Goal: Book appointment/travel/reservation

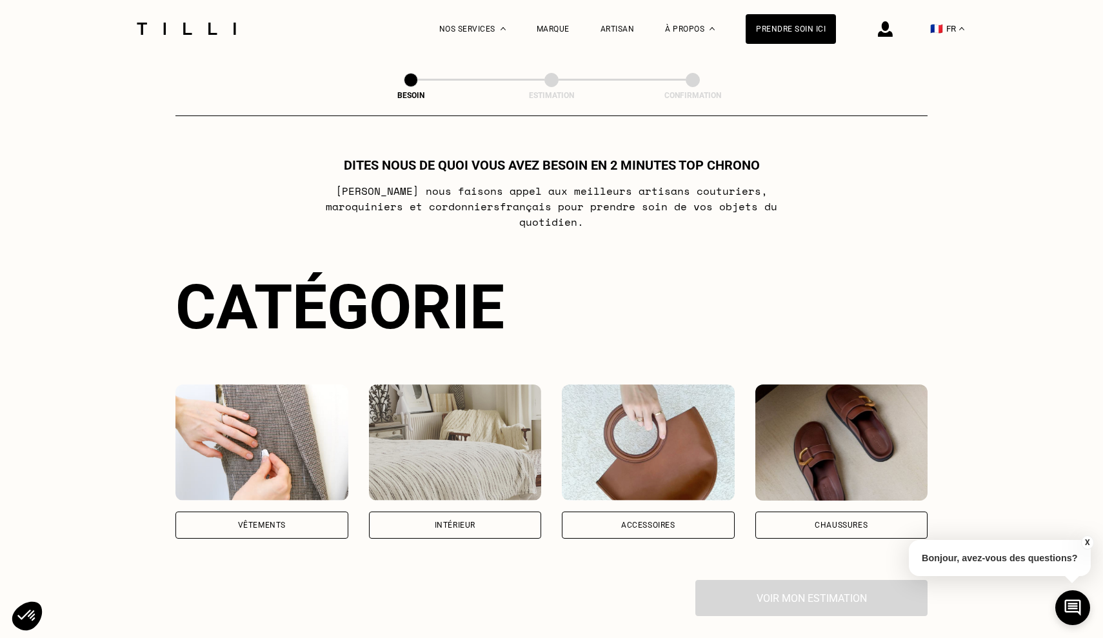
click at [257, 521] on div "Vêtements" at bounding box center [262, 525] width 48 height 8
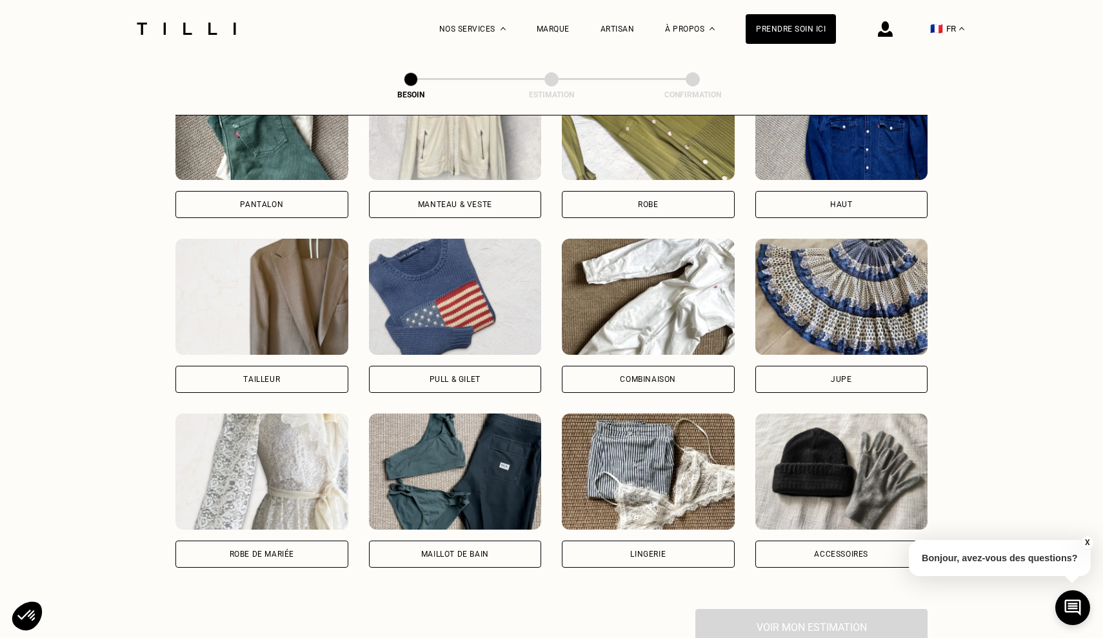
scroll to position [671, 0]
click at [455, 365] on div "Pull & gilet" at bounding box center [455, 378] width 173 height 27
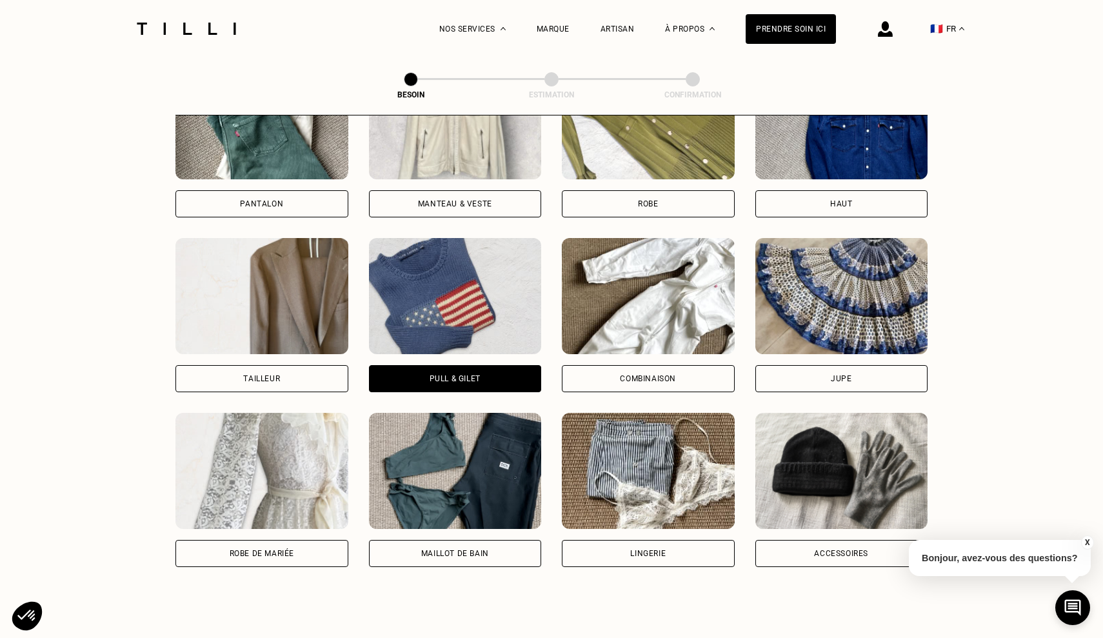
scroll to position [1120, 0]
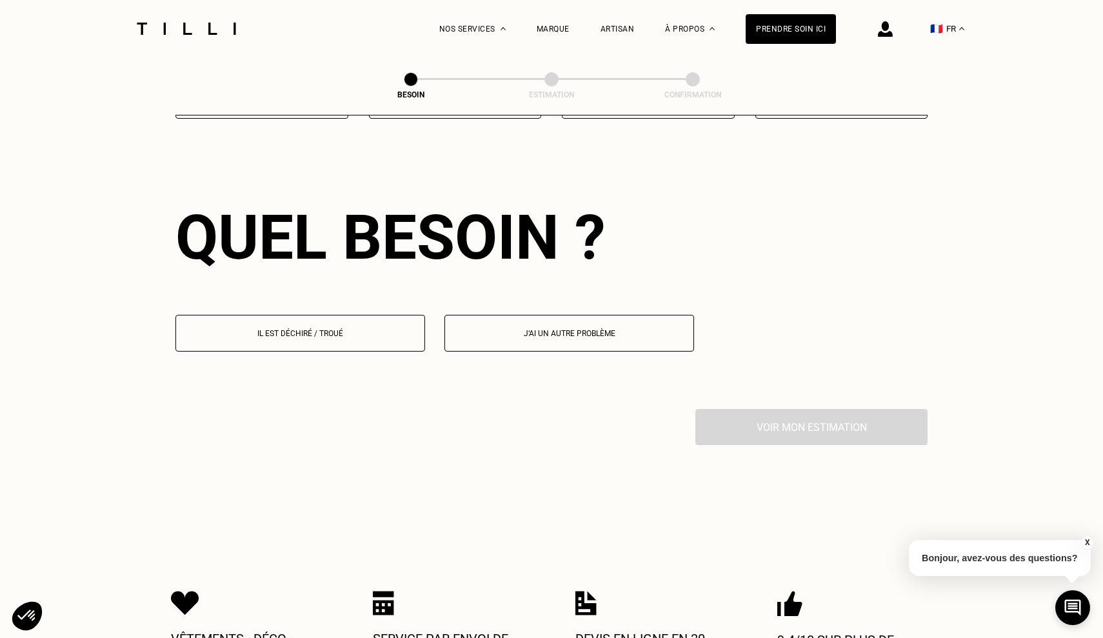
click at [321, 329] on p "Il est déchiré / troué" at bounding box center [300, 333] width 235 height 9
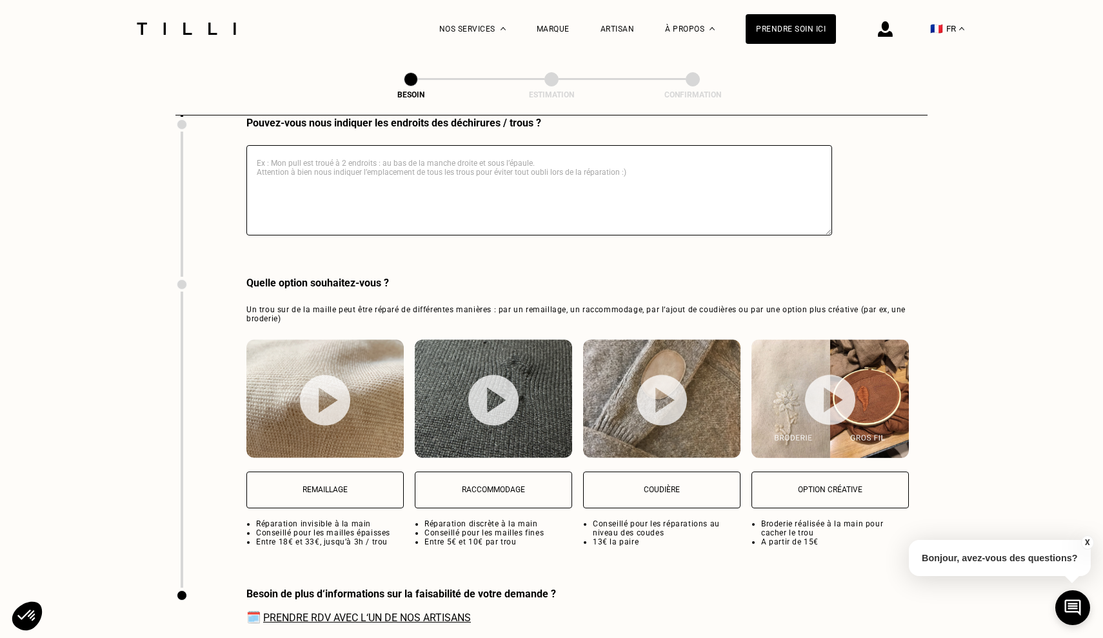
scroll to position [1518, 0]
click at [322, 485] on p "Remaillage" at bounding box center [324, 489] width 143 height 9
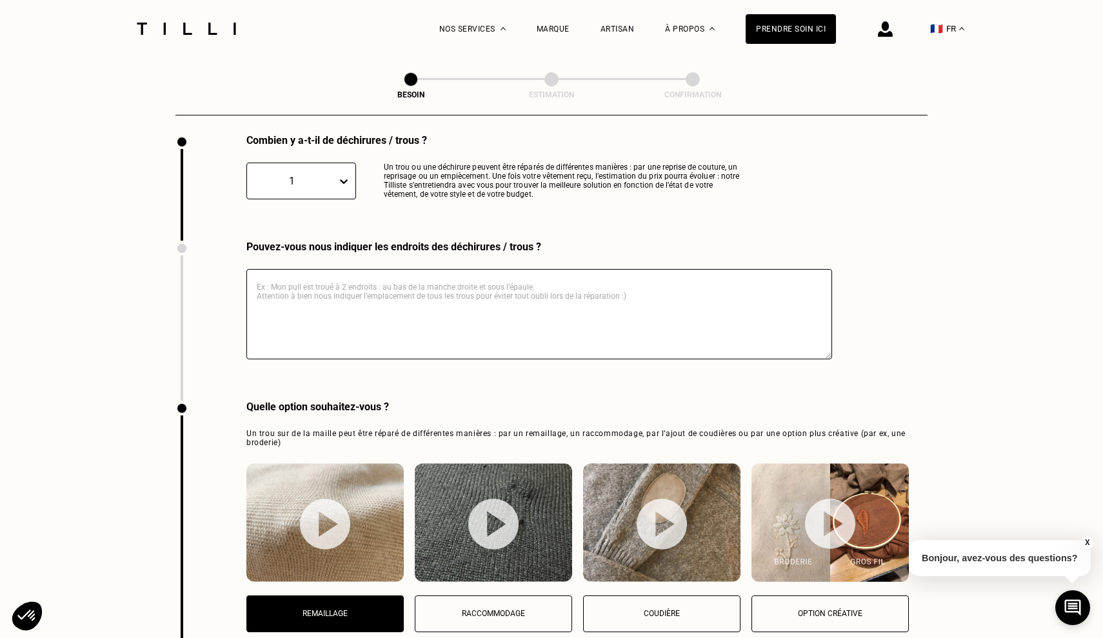
scroll to position [1395, 0]
click at [348, 174] on icon at bounding box center [343, 180] width 13 height 13
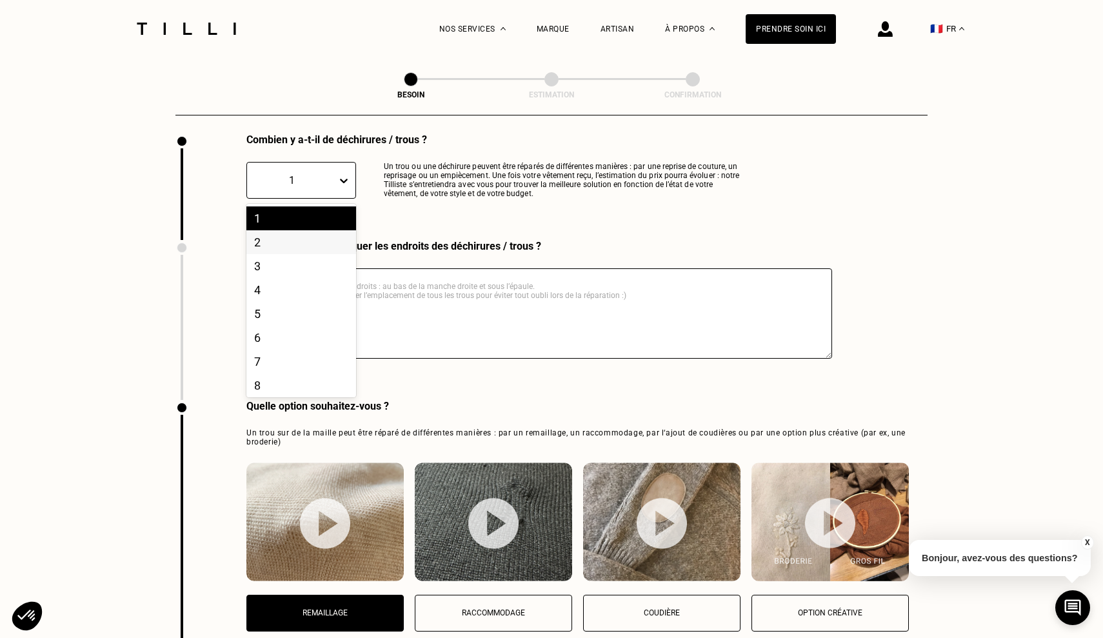
click at [321, 230] on div "2" at bounding box center [301, 242] width 110 height 24
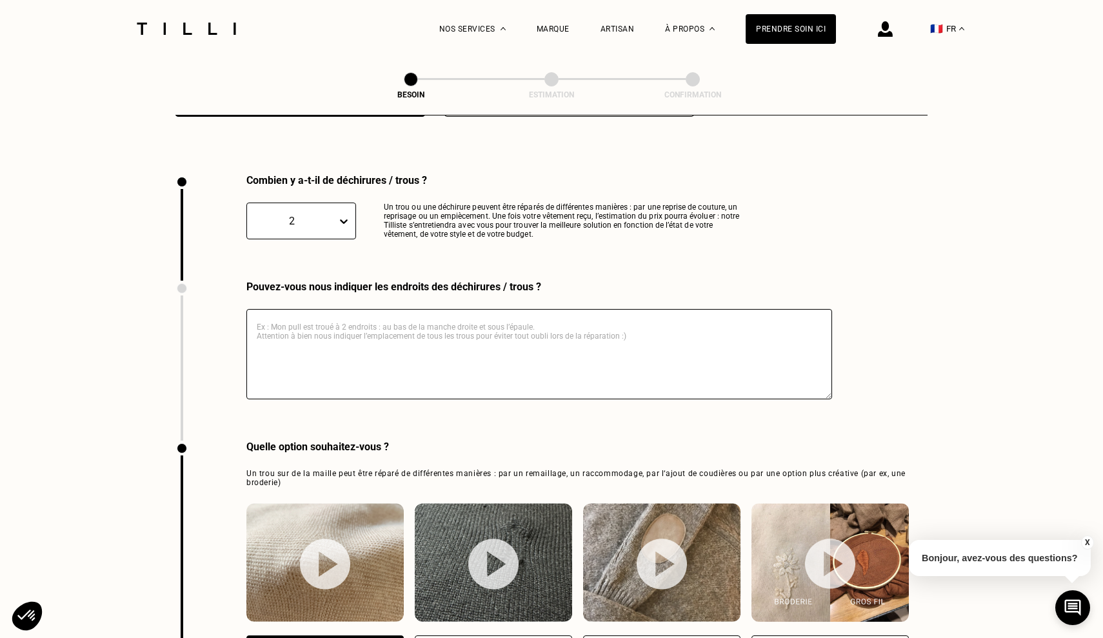
scroll to position [1326, 0]
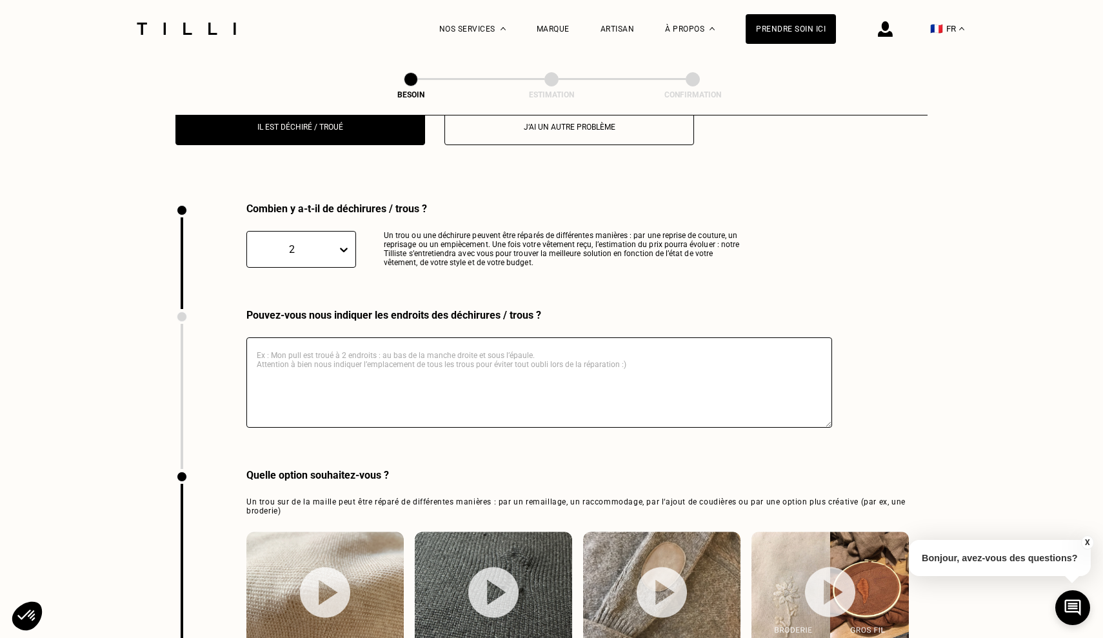
click at [343, 243] on icon at bounding box center [343, 249] width 13 height 13
click at [292, 275] on div "1" at bounding box center [301, 287] width 110 height 24
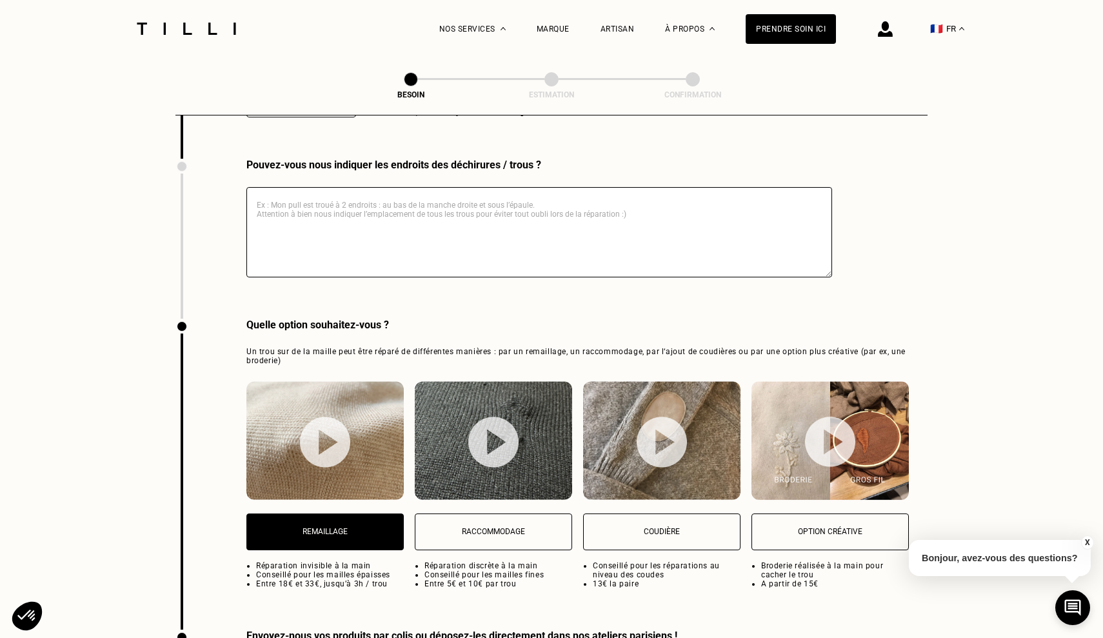
scroll to position [1471, 0]
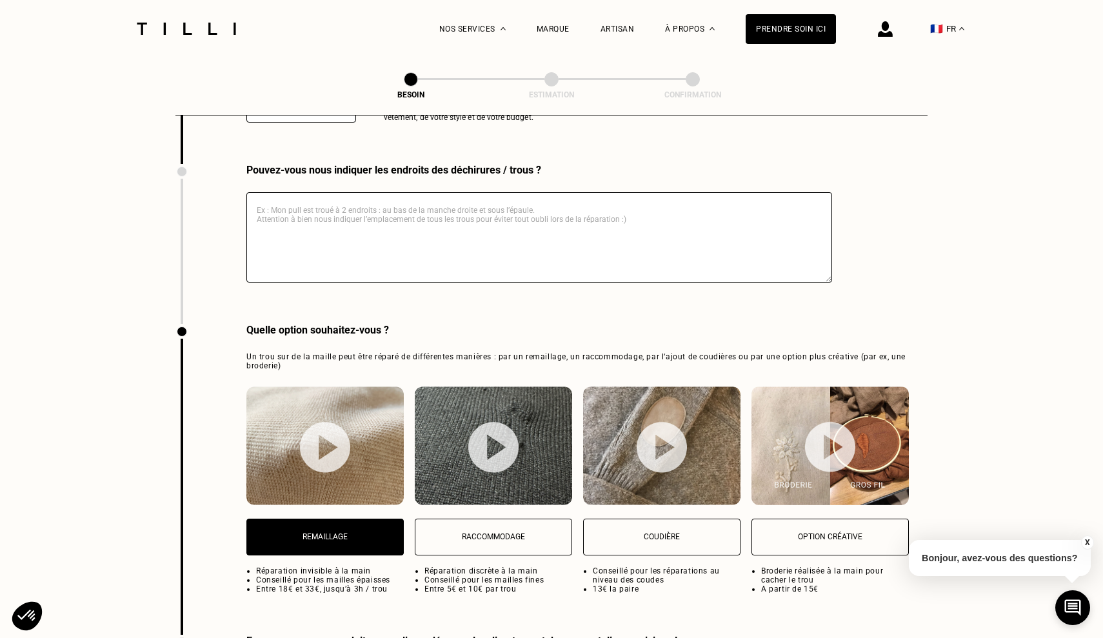
click at [337, 192] on textarea at bounding box center [539, 237] width 586 height 90
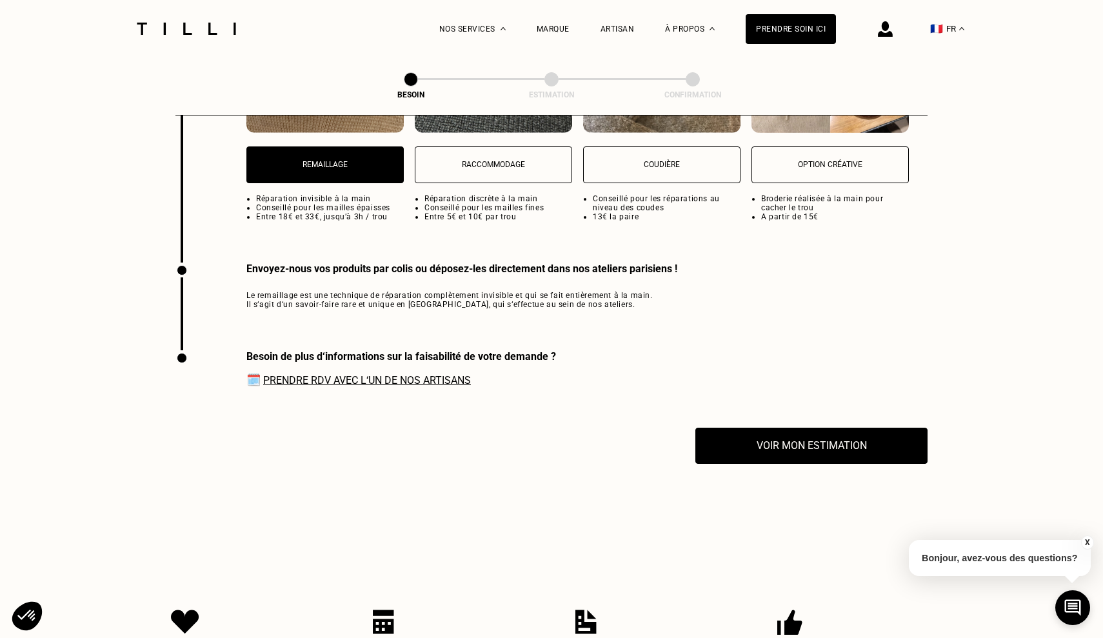
scroll to position [1835, 0]
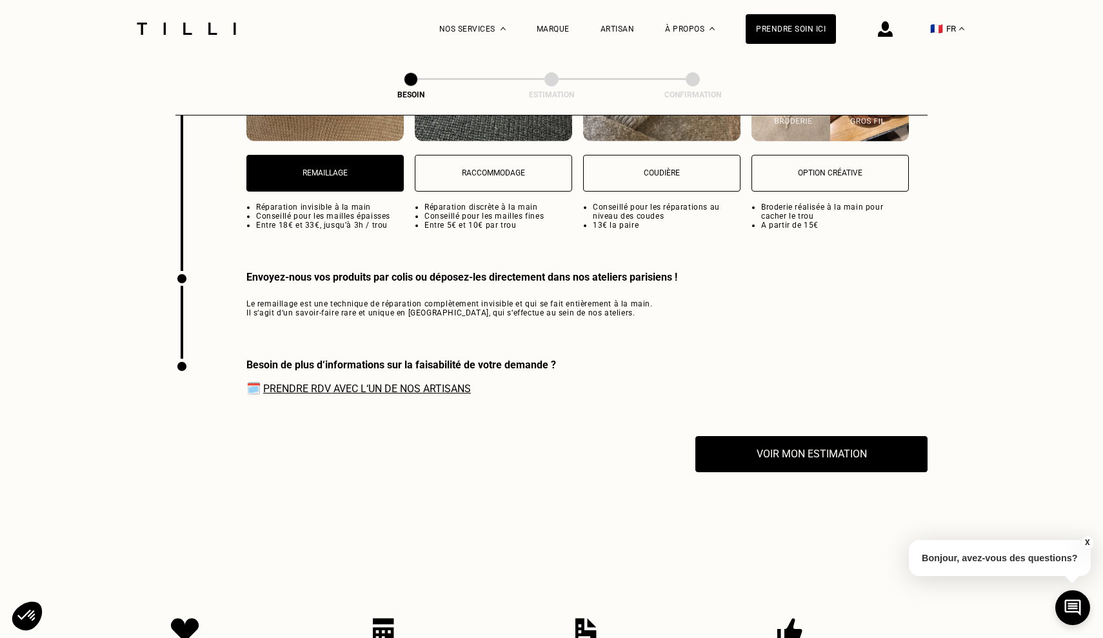
type textarea "Mon pull est troué devant au milieu à l'endroit de la ceinture."
click at [362, 382] on link "Prendre RDV avec l‘un de nos artisans" at bounding box center [367, 388] width 208 height 12
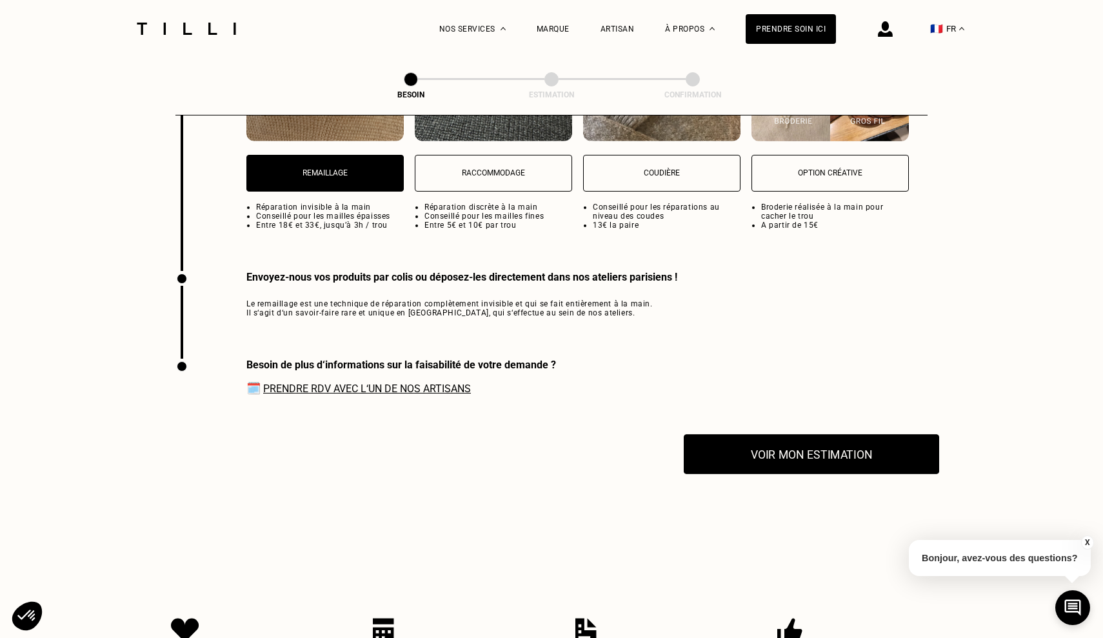
click at [794, 450] on button "Voir mon estimation" at bounding box center [811, 454] width 255 height 40
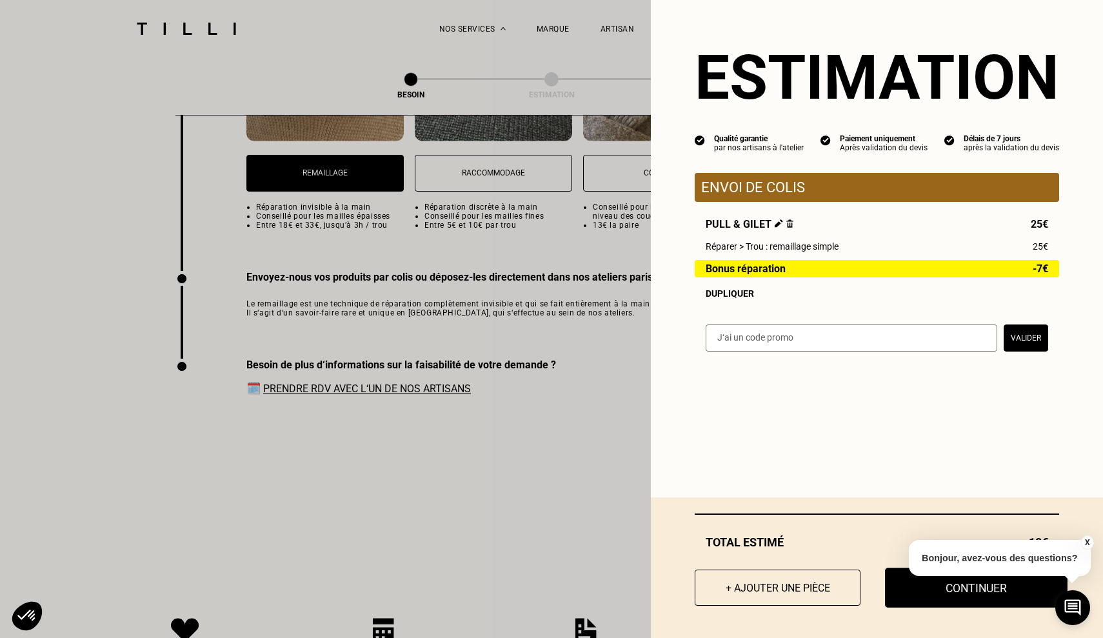
click at [989, 589] on button "Continuer" at bounding box center [976, 588] width 183 height 40
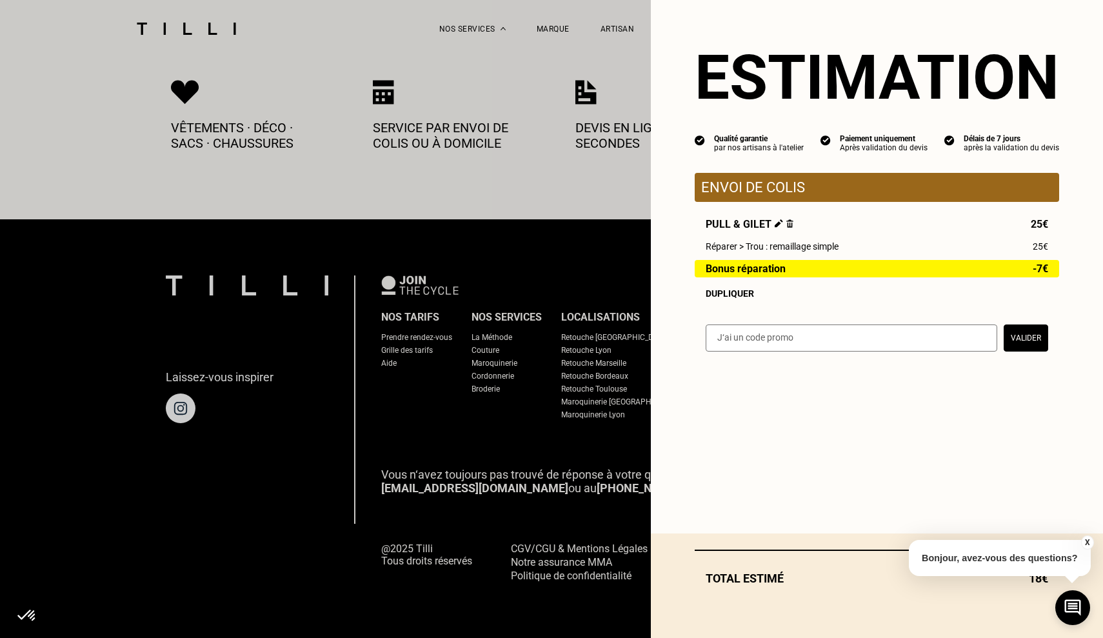
scroll to position [666, 0]
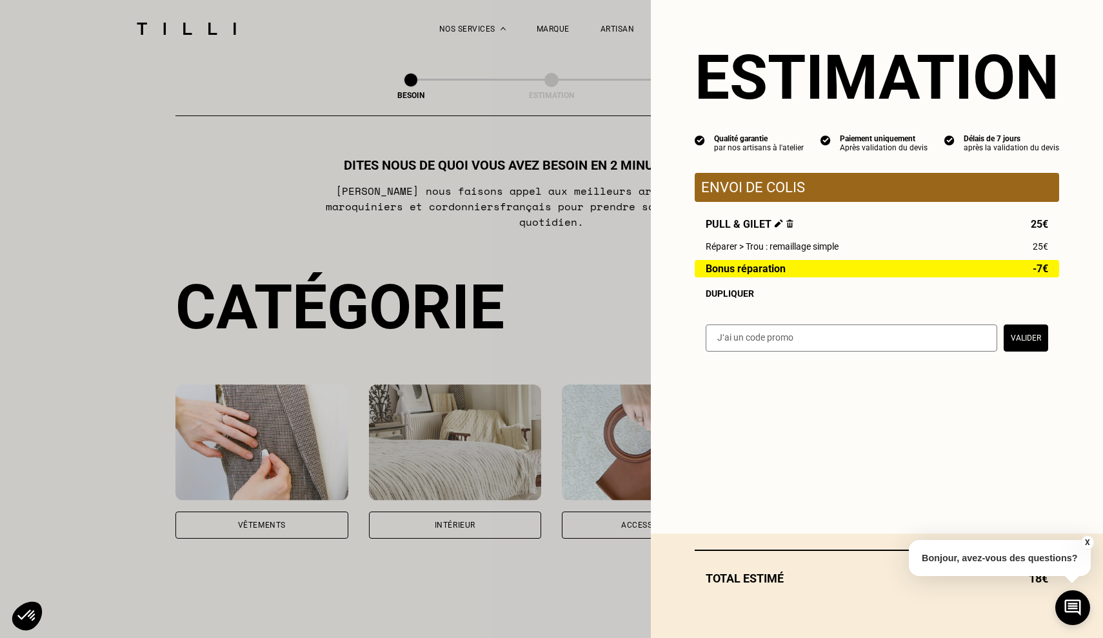
select select "FR"
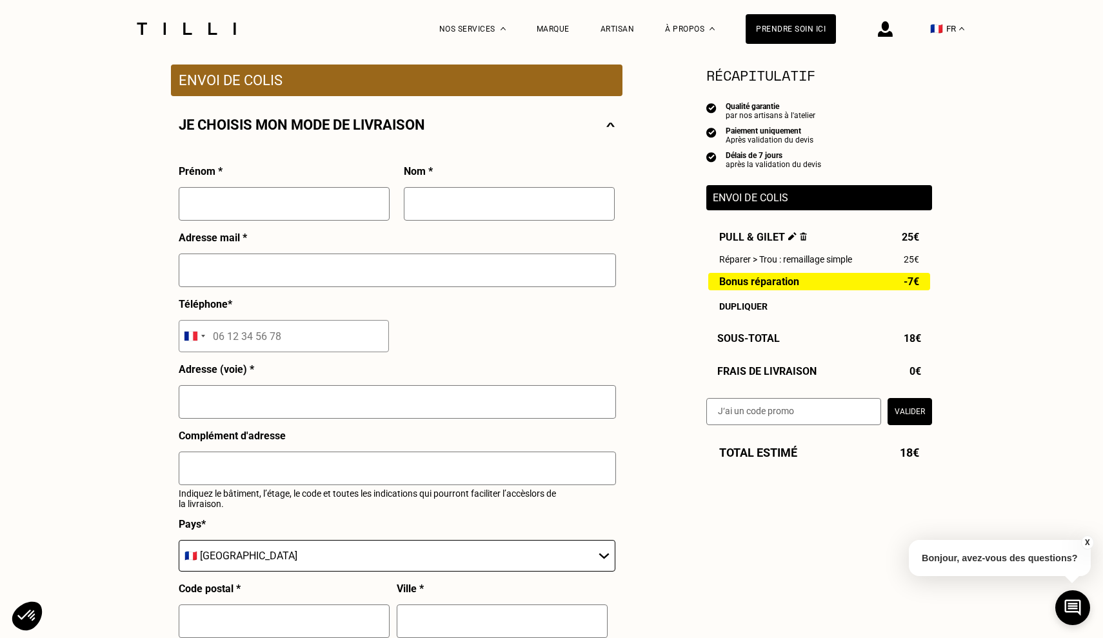
scroll to position [240, 0]
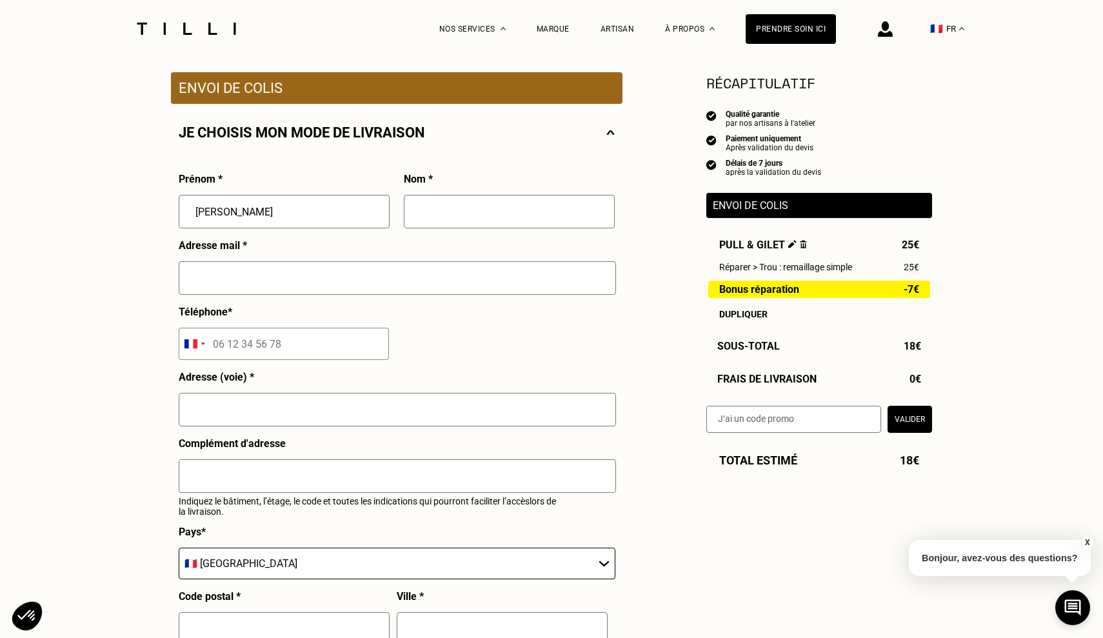
type input "[PERSON_NAME]"
click at [889, 28] on img at bounding box center [885, 28] width 15 height 15
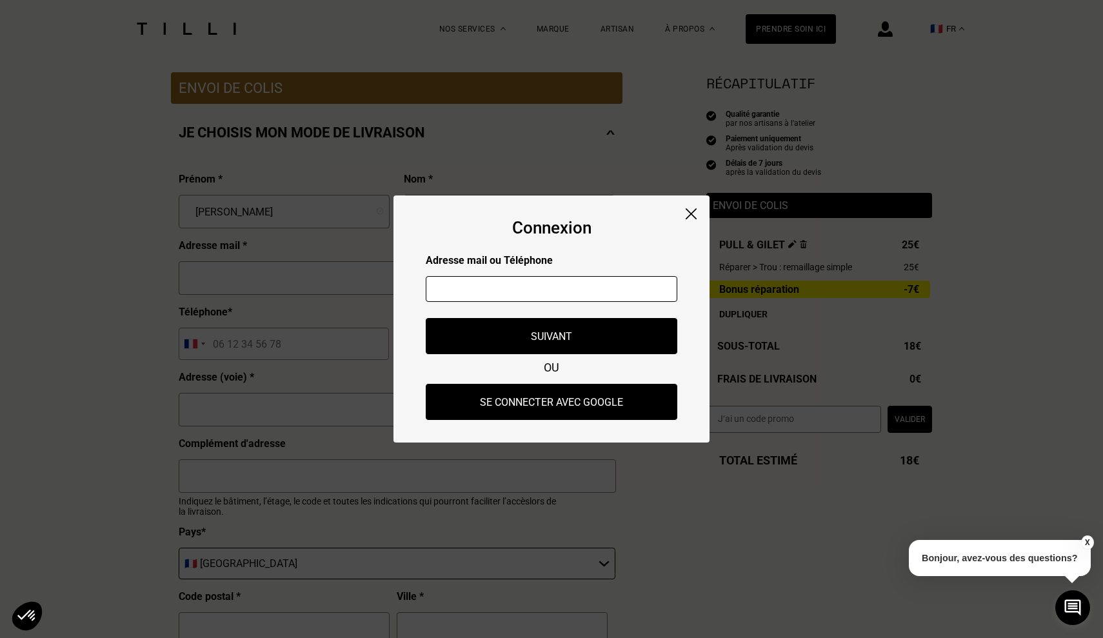
click at [474, 291] on input "text" at bounding box center [552, 289] width 252 height 26
type input "sop"
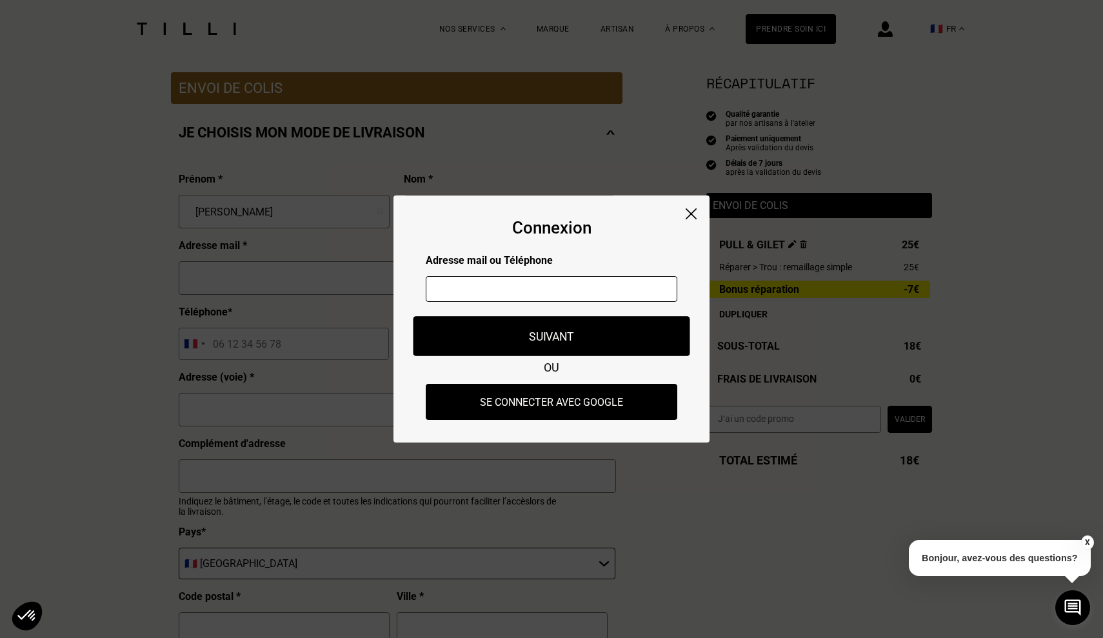
type input "[EMAIL_ADDRESS][DOMAIN_NAME]"
click at [544, 330] on button "Suivant" at bounding box center [551, 336] width 277 height 40
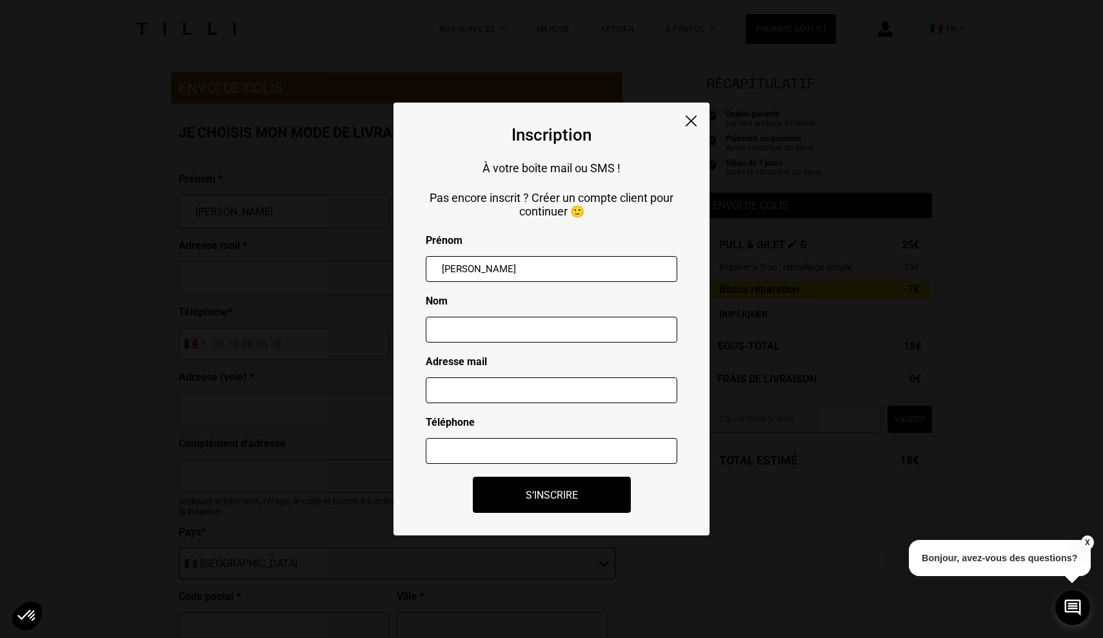
type input "[PERSON_NAME]"
type input "soph.r"
type input "[EMAIL_ADDRESS][DOMAIN_NAME]"
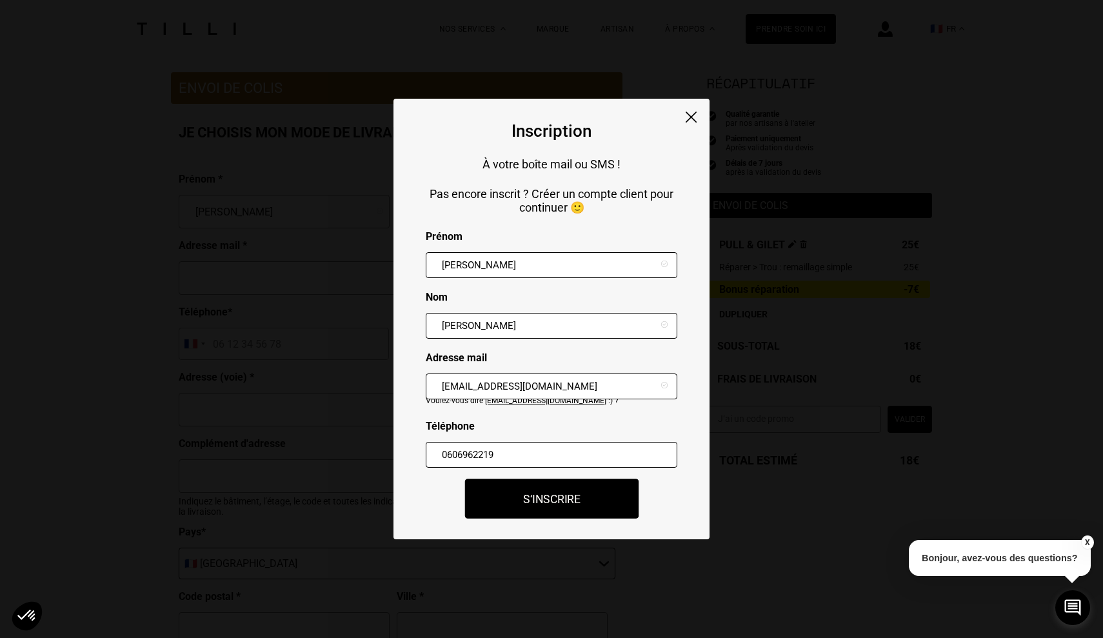
type input "0606962219"
click at [543, 500] on button "S‘inscrire" at bounding box center [551, 499] width 174 height 40
type input "[PERSON_NAME]"
type input "[EMAIL_ADDRESS][DOMAIN_NAME]"
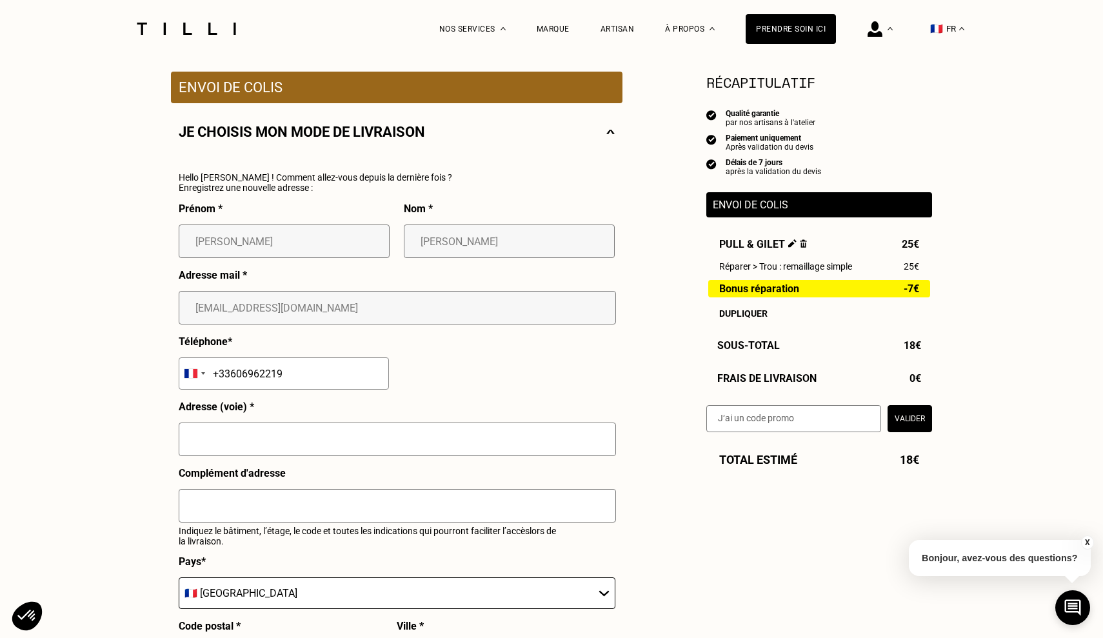
scroll to position [241, 0]
type input "298 r"
type input "[STREET_ADDRESS]"
type input "69003"
type input "[GEOGRAPHIC_DATA]"
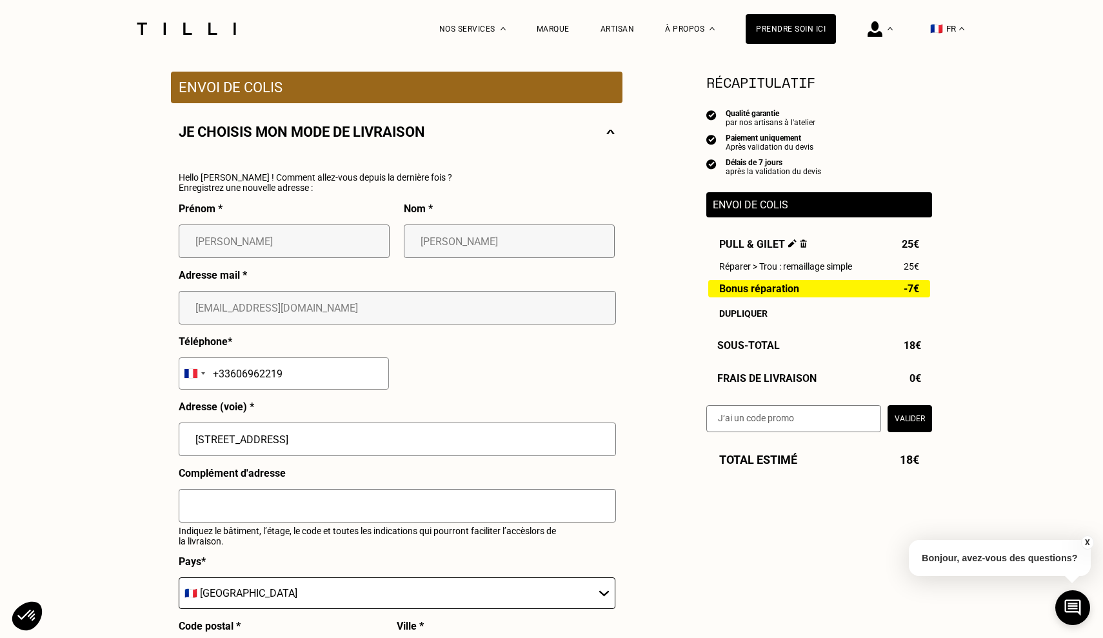
type input "[GEOGRAPHIC_DATA]"
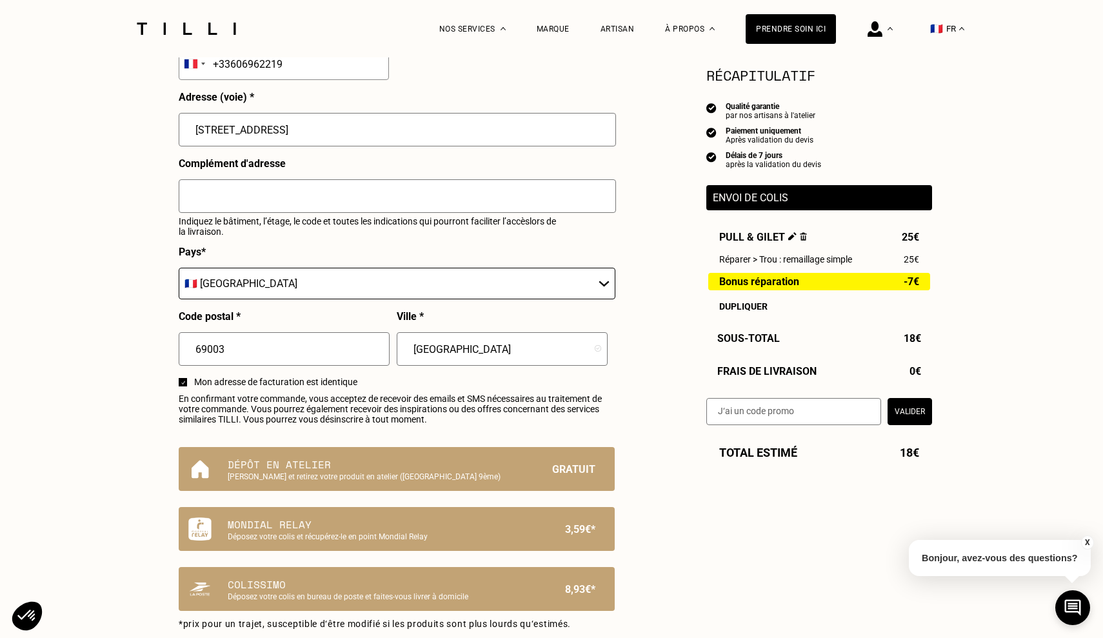
scroll to position [567, 0]
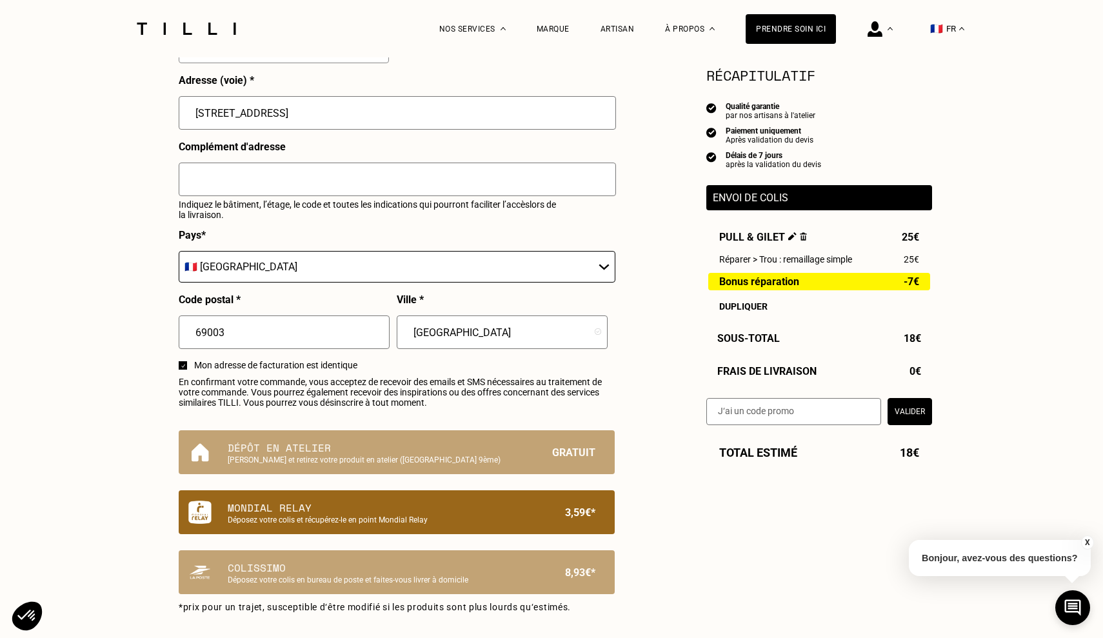
click at [283, 511] on p "Mondial Relay" at bounding box center [375, 507] width 294 height 15
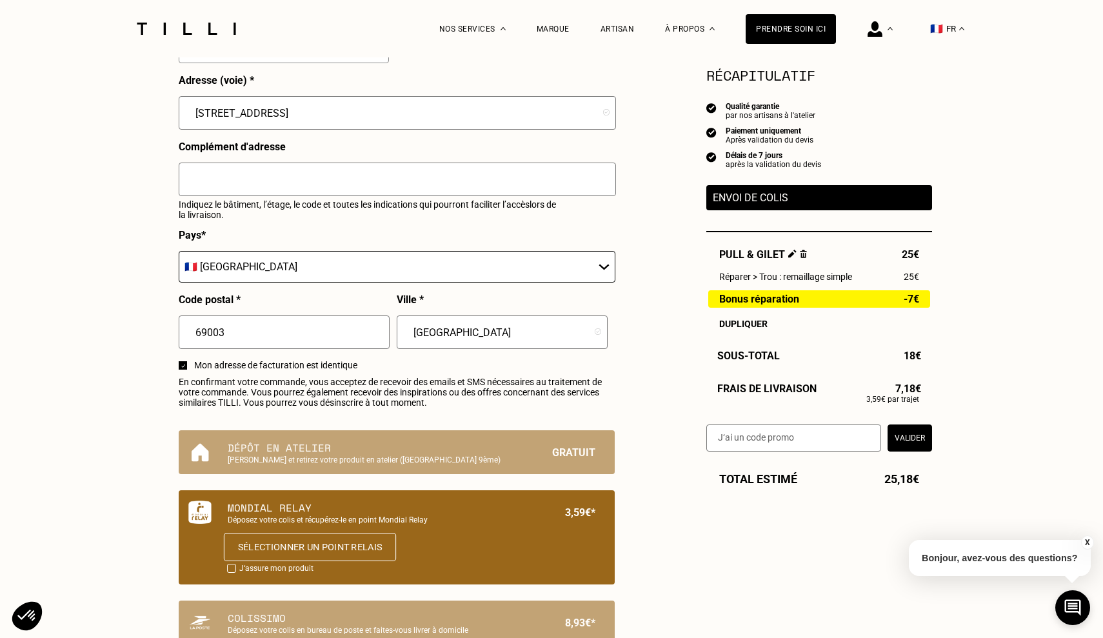
click at [290, 542] on button "Sélectionner un point relais" at bounding box center [310, 547] width 172 height 28
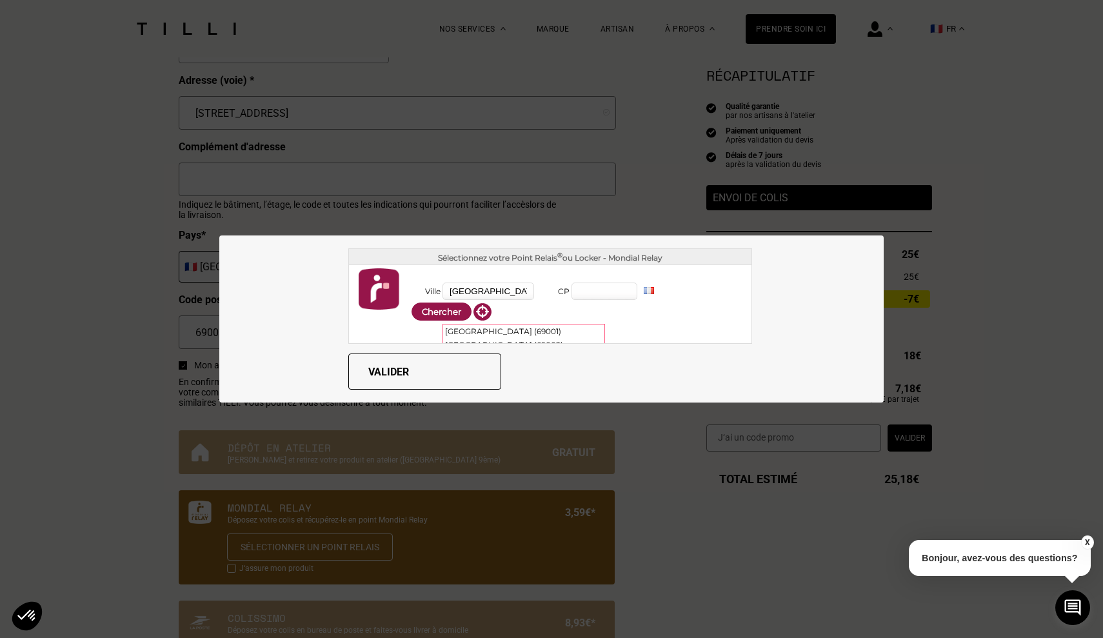
type input "[GEOGRAPHIC_DATA]"
click at [451, 312] on button "Chercher" at bounding box center [441, 311] width 60 height 18
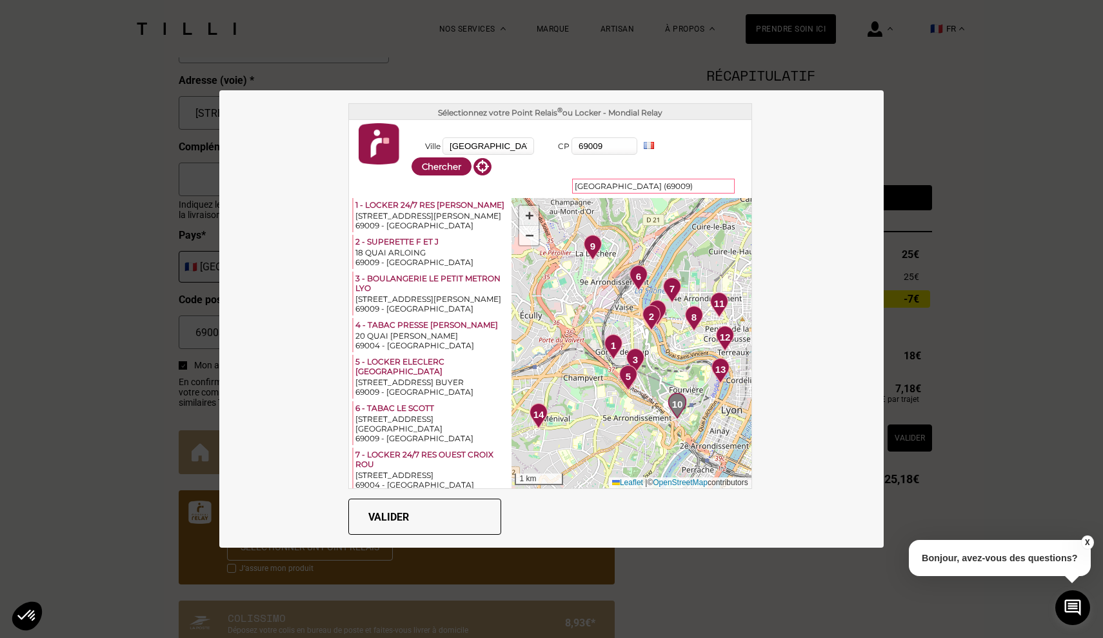
click at [532, 212] on span "+" at bounding box center [529, 215] width 8 height 16
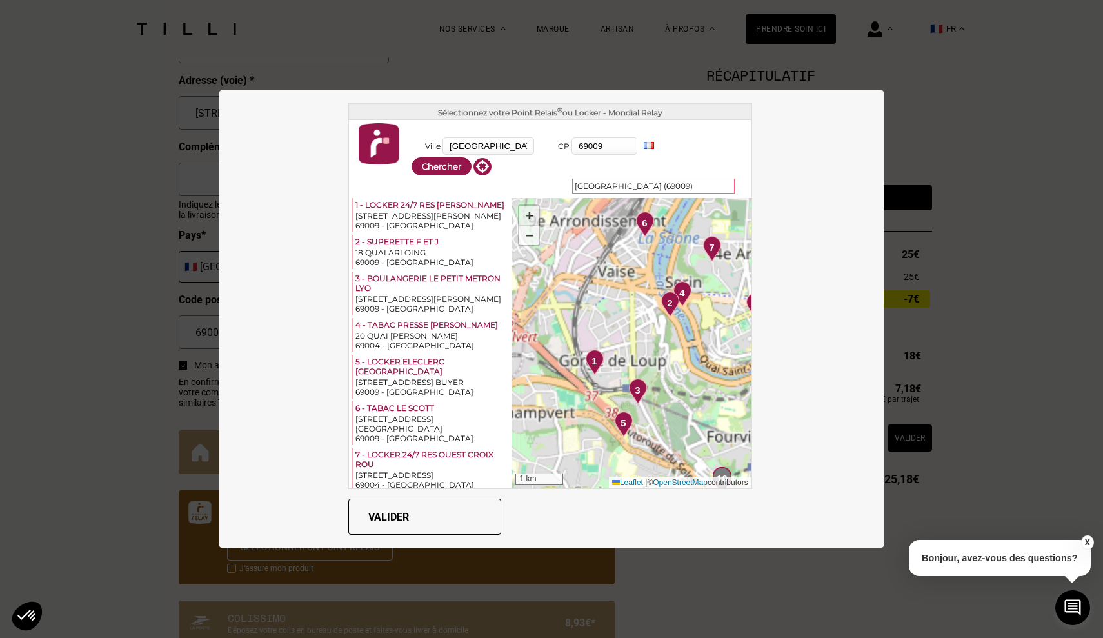
click at [532, 212] on span "+" at bounding box center [529, 215] width 8 height 16
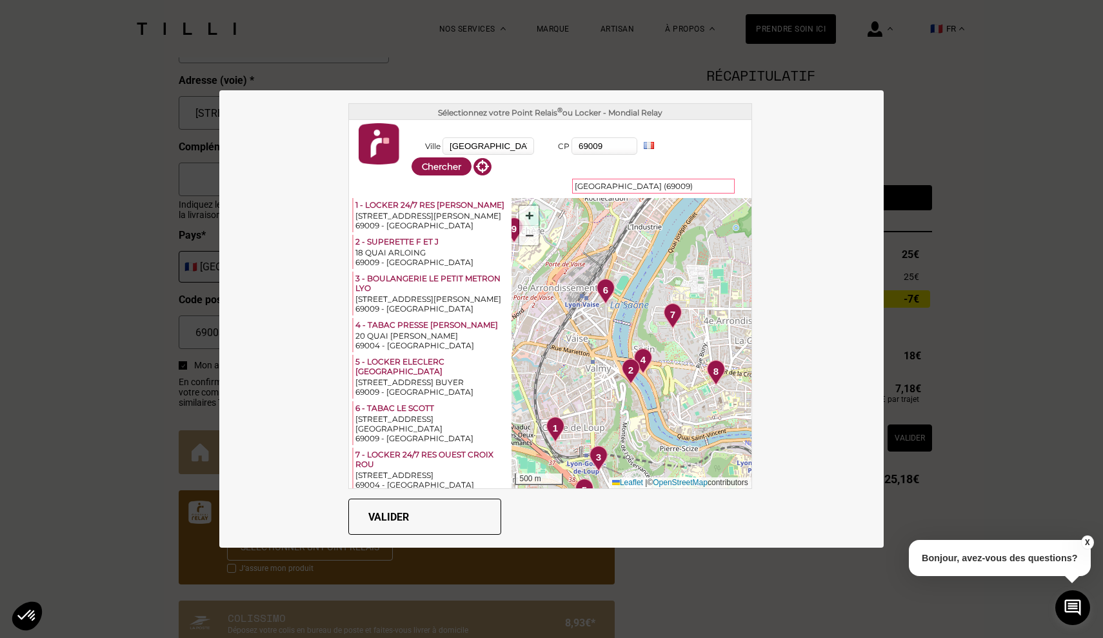
drag, startPoint x: 677, startPoint y: 269, endPoint x: 637, endPoint y: 337, distance: 78.3
click at [637, 337] on div "1 2 3 4 5 6 7 8 9 10 11 12 13 14 + − 500 m Leaflet | © OpenStreetMap contributo…" at bounding box center [630, 343] width 239 height 290
click at [615, 143] on input "69009" at bounding box center [604, 145] width 66 height 17
type input "69003"
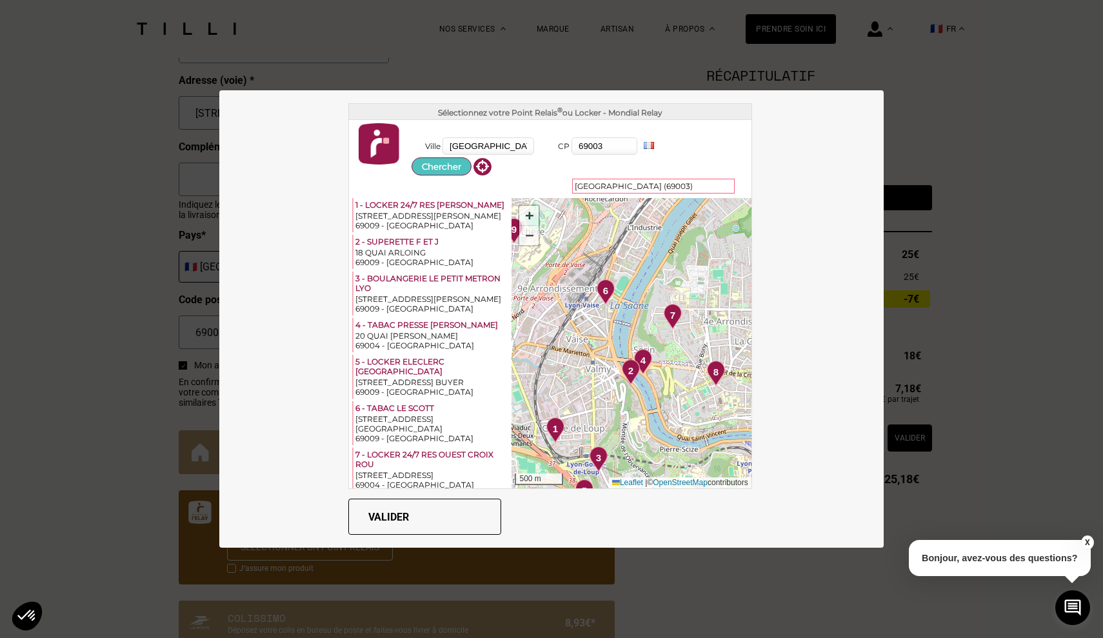
click at [445, 161] on button "Chercher" at bounding box center [441, 166] width 60 height 18
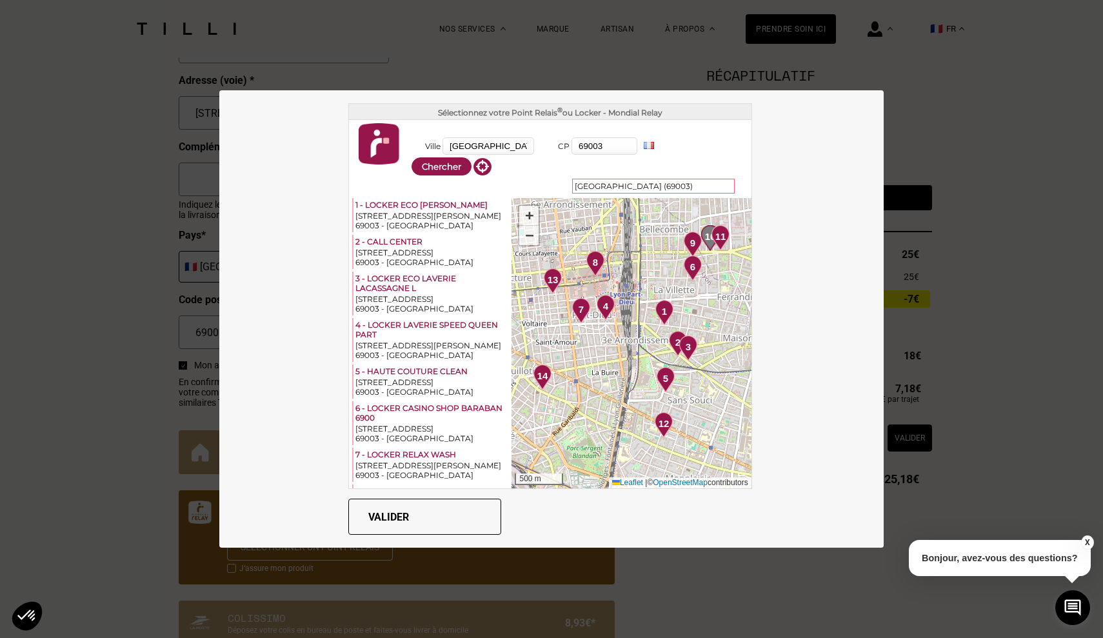
click at [676, 336] on div "3" at bounding box center [687, 349] width 29 height 29
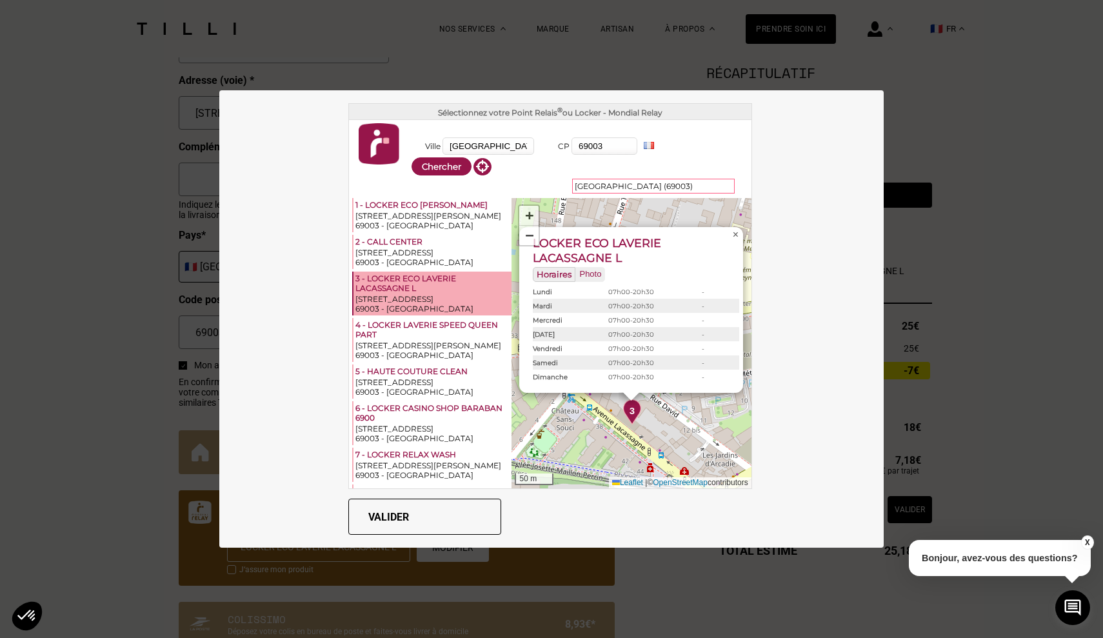
click at [733, 233] on span "×" at bounding box center [736, 234] width 6 height 11
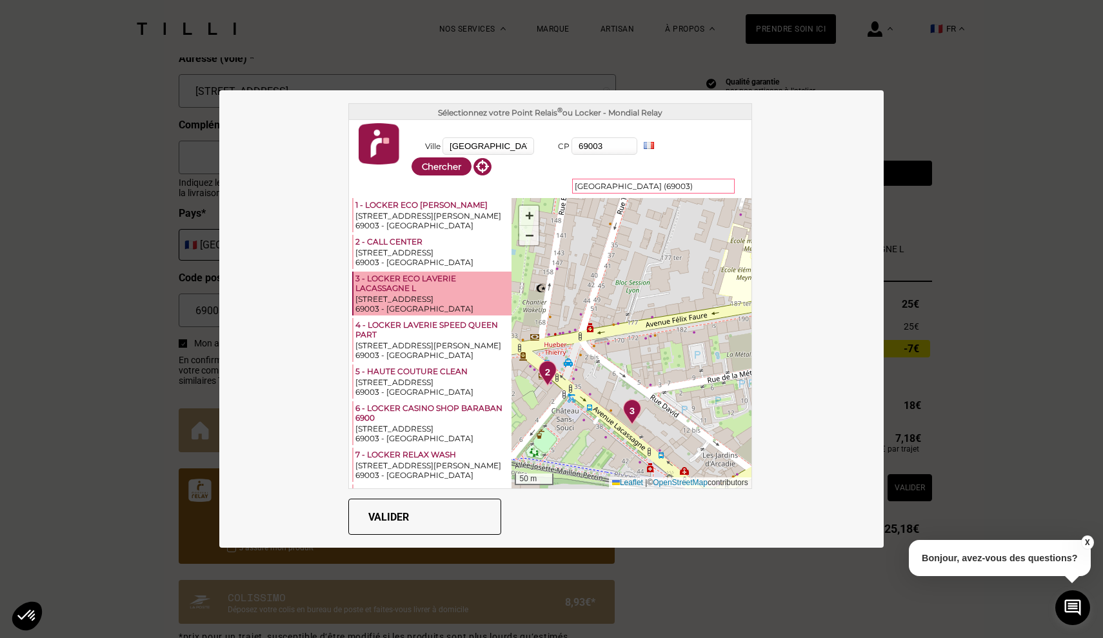
scroll to position [588, 0]
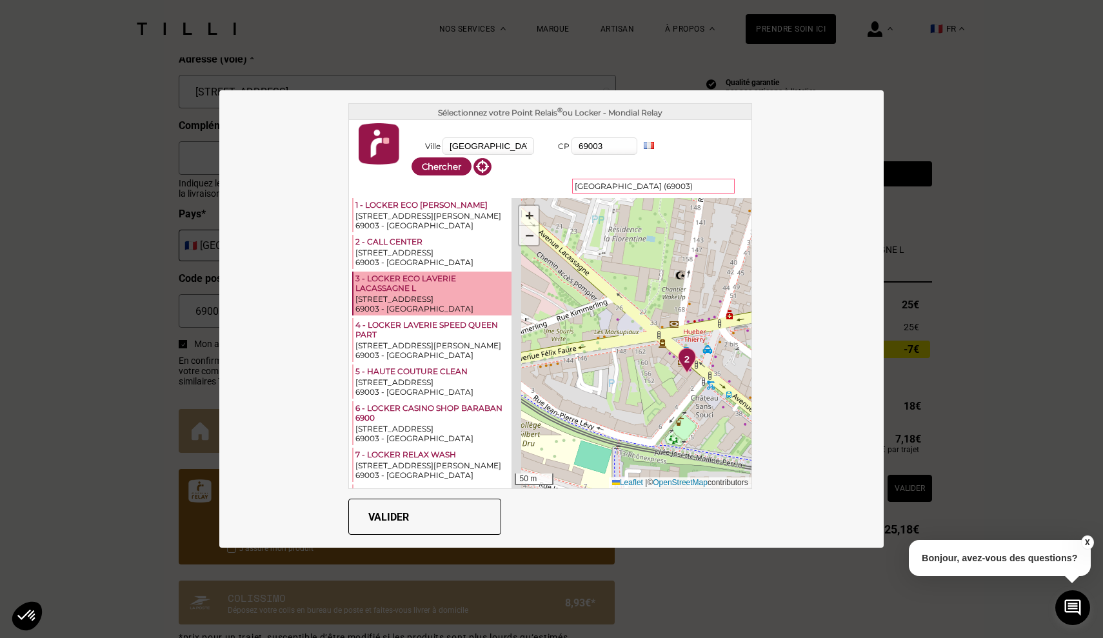
drag, startPoint x: 591, startPoint y: 359, endPoint x: 730, endPoint y: 345, distance: 140.0
click at [730, 345] on div "1 2 3 4 5 6 7 8 9 10 11 12 13 14 + − 50 m Leaflet | © OpenStreetMap contributors" at bounding box center [630, 343] width 239 height 290
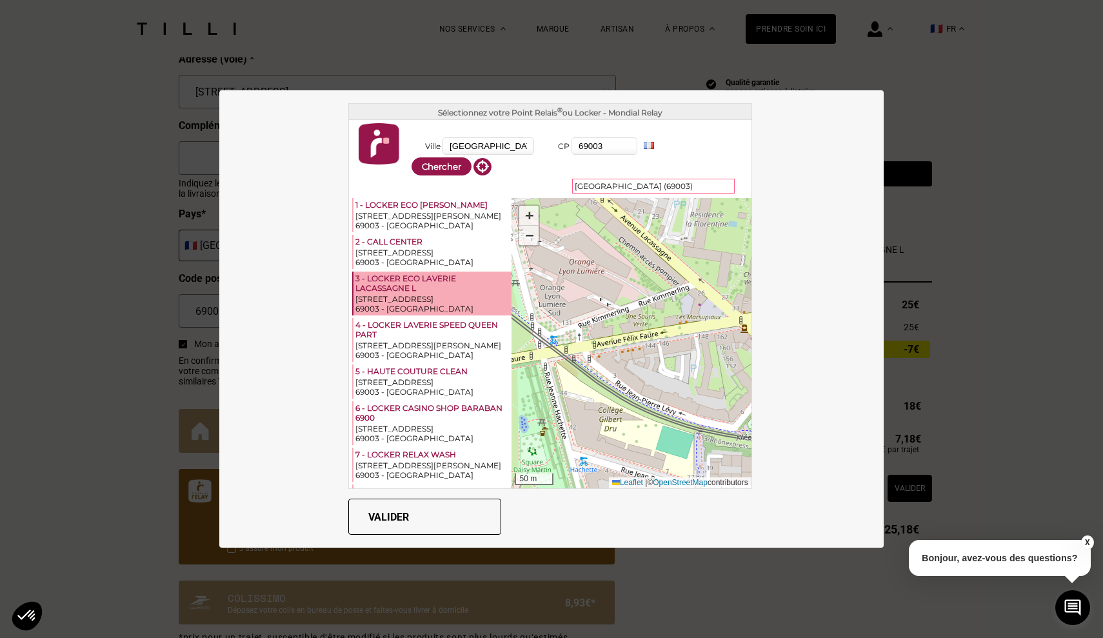
drag, startPoint x: 617, startPoint y: 335, endPoint x: 704, endPoint y: 318, distance: 89.3
click at [704, 318] on div "1 2 3 4 5 6 7 8 9 10 11 12 13 14 + − 50 m Leaflet | © OpenStreetMap contributors" at bounding box center [630, 343] width 239 height 290
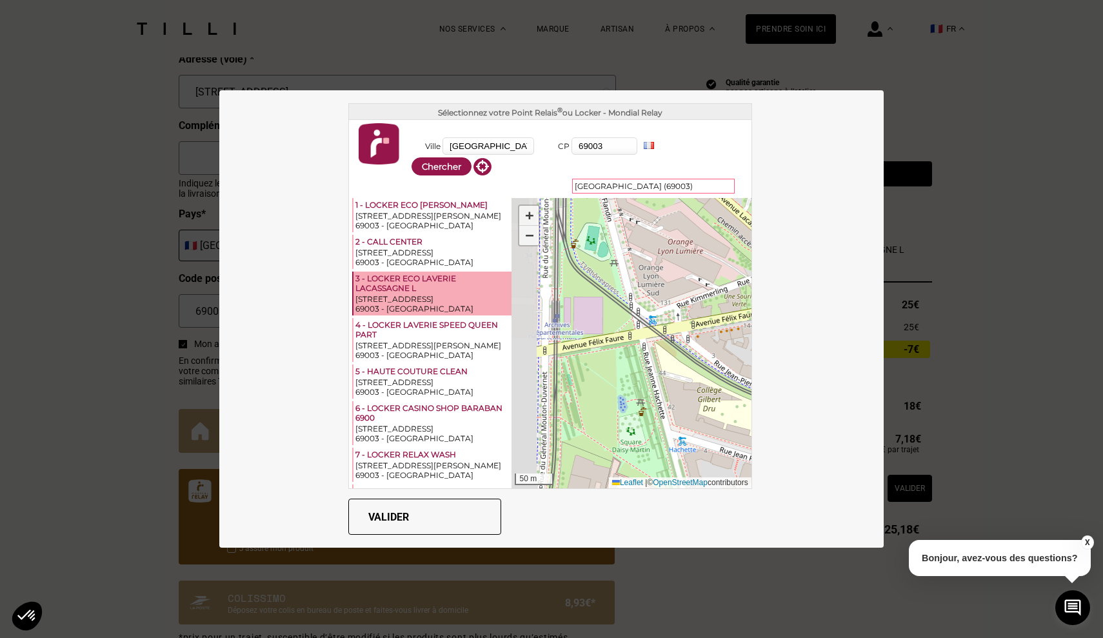
drag, startPoint x: 600, startPoint y: 334, endPoint x: 697, endPoint y: 315, distance: 98.5
click at [697, 315] on div "1 2 3 4 5 6 7 8 9 10 11 12 13 14 + − 50 m Leaflet | © OpenStreetMap contributors" at bounding box center [630, 343] width 239 height 290
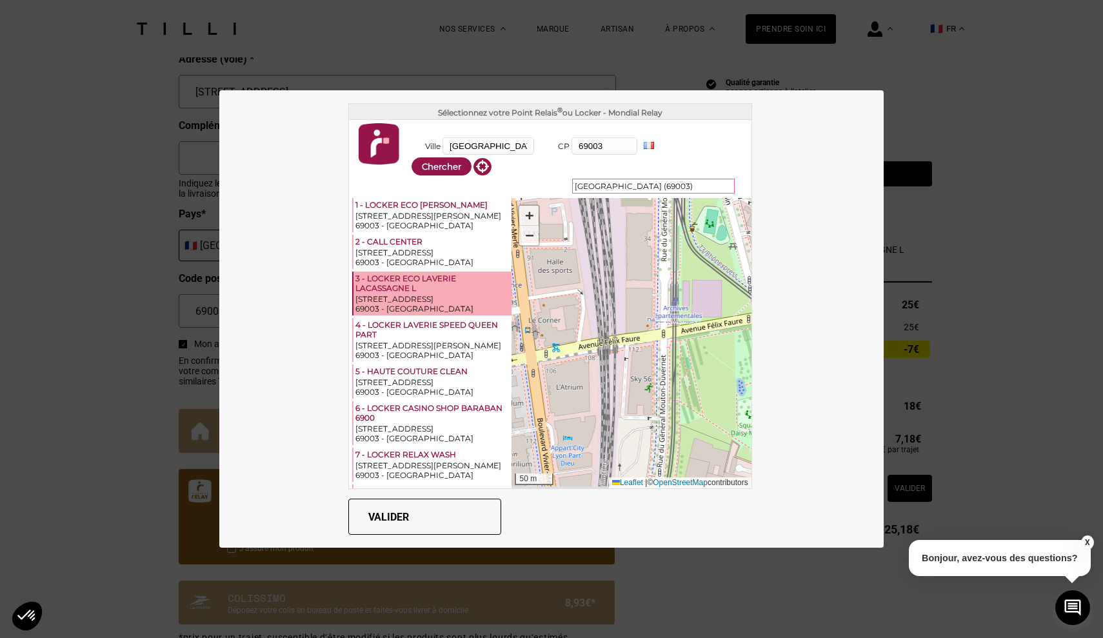
drag, startPoint x: 583, startPoint y: 346, endPoint x: 698, endPoint y: 329, distance: 116.7
click at [698, 329] on div "1 2 3 4 5 6 7 8 9 10 11 12 13 14 + − 50 m Leaflet | © OpenStreetMap contributors" at bounding box center [630, 343] width 239 height 290
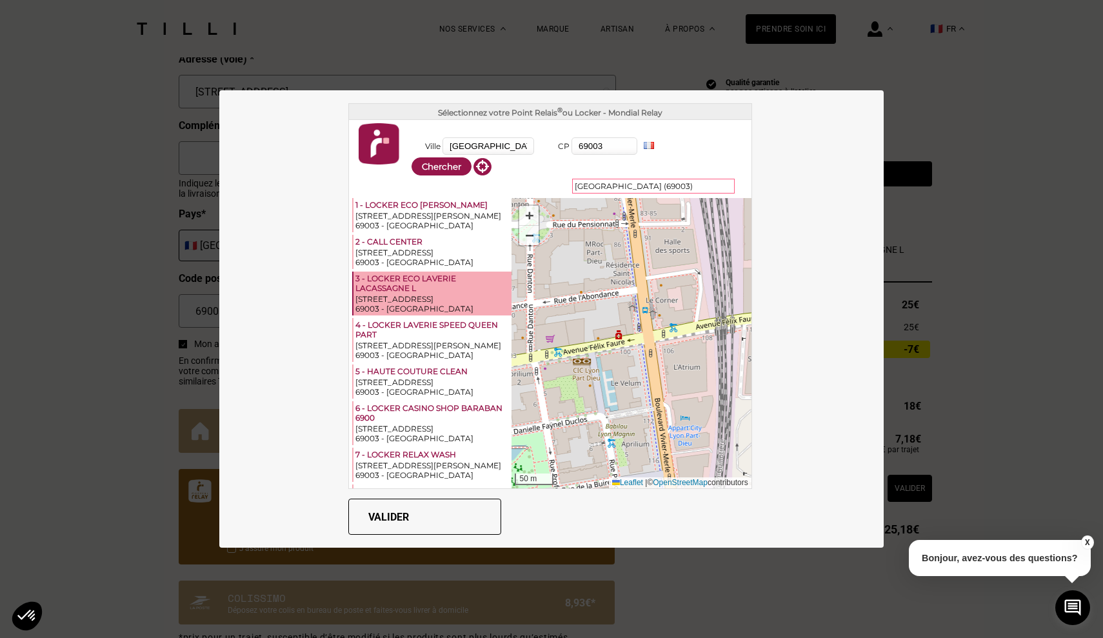
drag, startPoint x: 587, startPoint y: 351, endPoint x: 704, endPoint y: 332, distance: 119.0
click at [704, 332] on div "1 2 3 4 5 6 7 8 9 10 11 12 13 14 + − 50 m Leaflet | © OpenStreetMap contributors" at bounding box center [630, 343] width 239 height 290
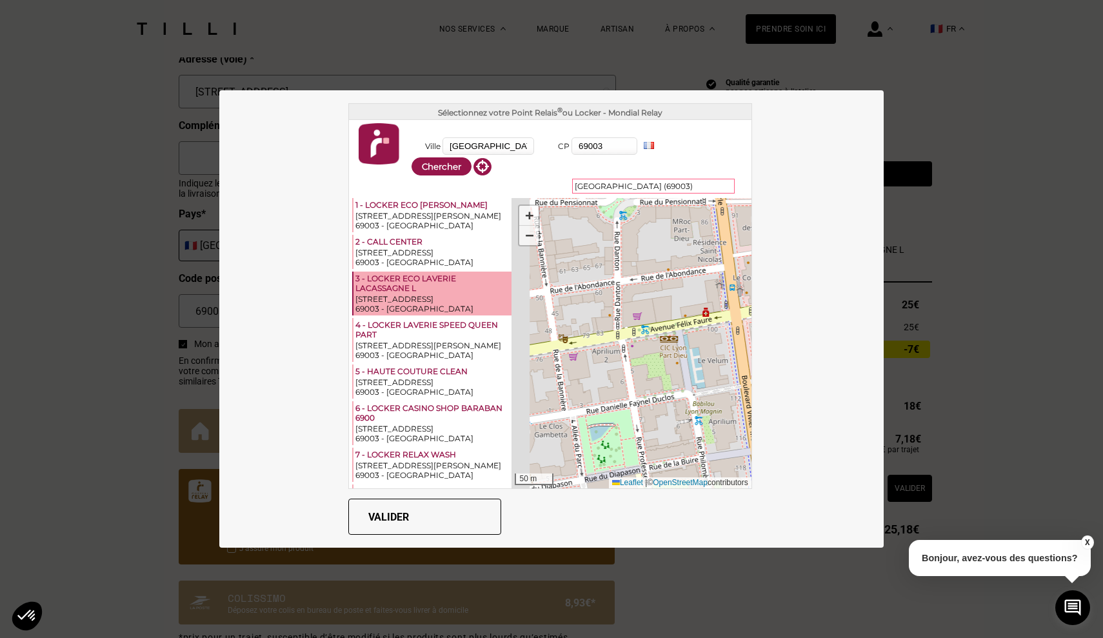
drag, startPoint x: 608, startPoint y: 340, endPoint x: 706, endPoint y: 312, distance: 101.4
click at [706, 312] on div "1 2 3 4 5 6 7 8 9 10 11 12 13 14 + − 50 m Leaflet | © OpenStreetMap contributors" at bounding box center [630, 343] width 239 height 290
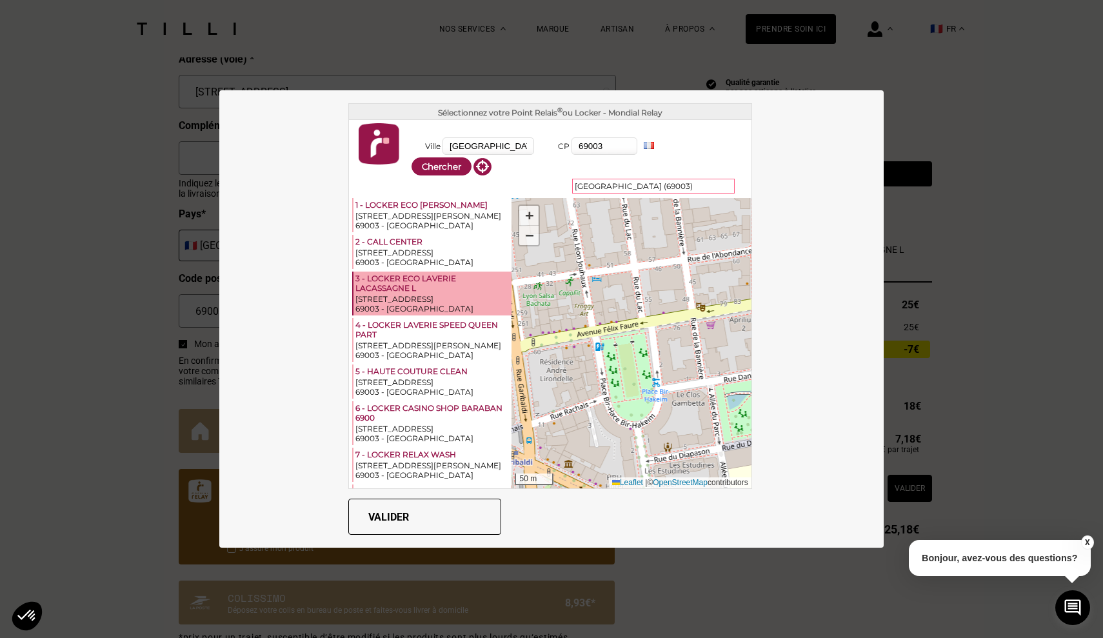
drag, startPoint x: 590, startPoint y: 334, endPoint x: 719, endPoint y: 308, distance: 131.7
click at [719, 308] on div "1 2 3 4 5 6 7 8 9 10 11 12 13 14 + − 50 m Leaflet | © OpenStreetMap contributors" at bounding box center [630, 343] width 239 height 290
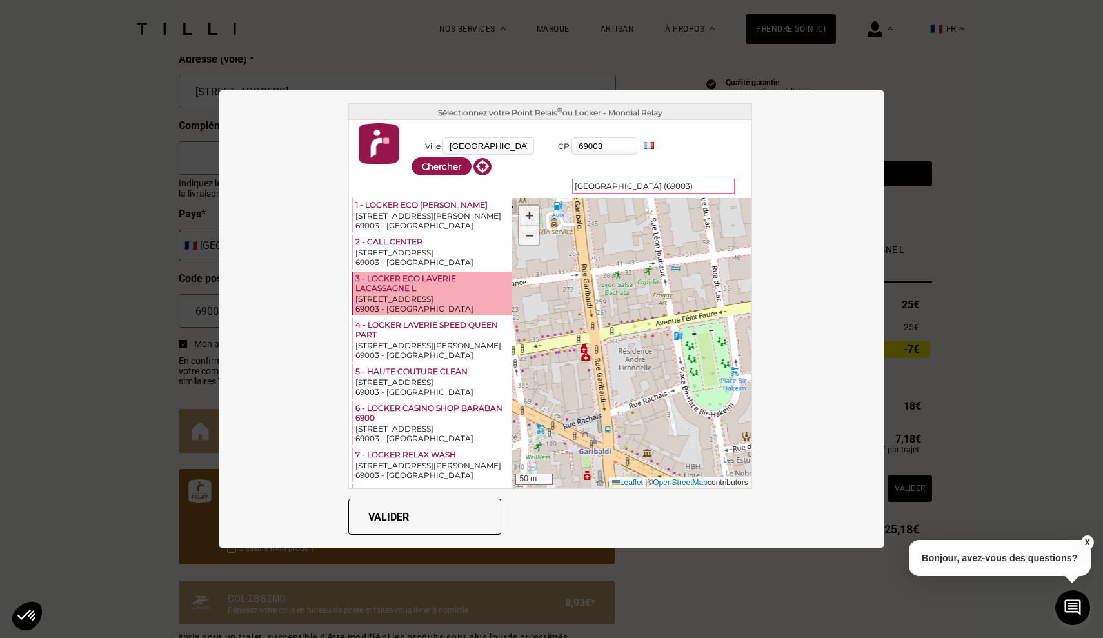
drag, startPoint x: 598, startPoint y: 330, endPoint x: 675, endPoint y: 319, distance: 77.5
click at [675, 319] on div "1 2 3 4 5 6 7 8 9 10 11 12 13 14 + − 50 m Leaflet | © OpenStreetMap contributors" at bounding box center [630, 343] width 239 height 290
click at [527, 240] on span "−" at bounding box center [529, 235] width 8 height 16
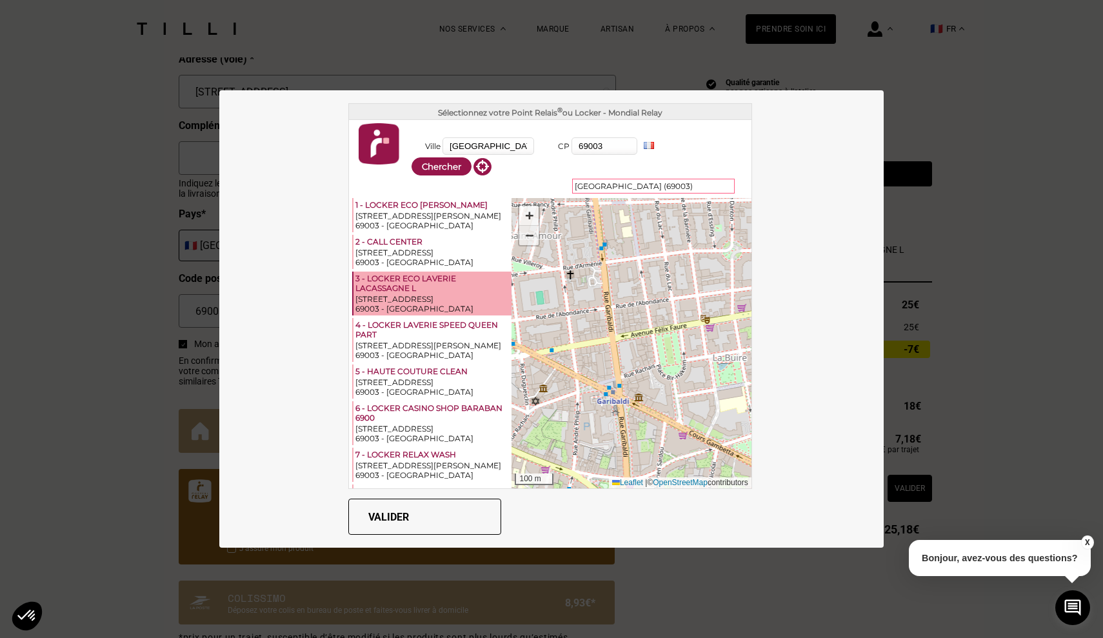
click at [527, 240] on span "−" at bounding box center [529, 235] width 8 height 16
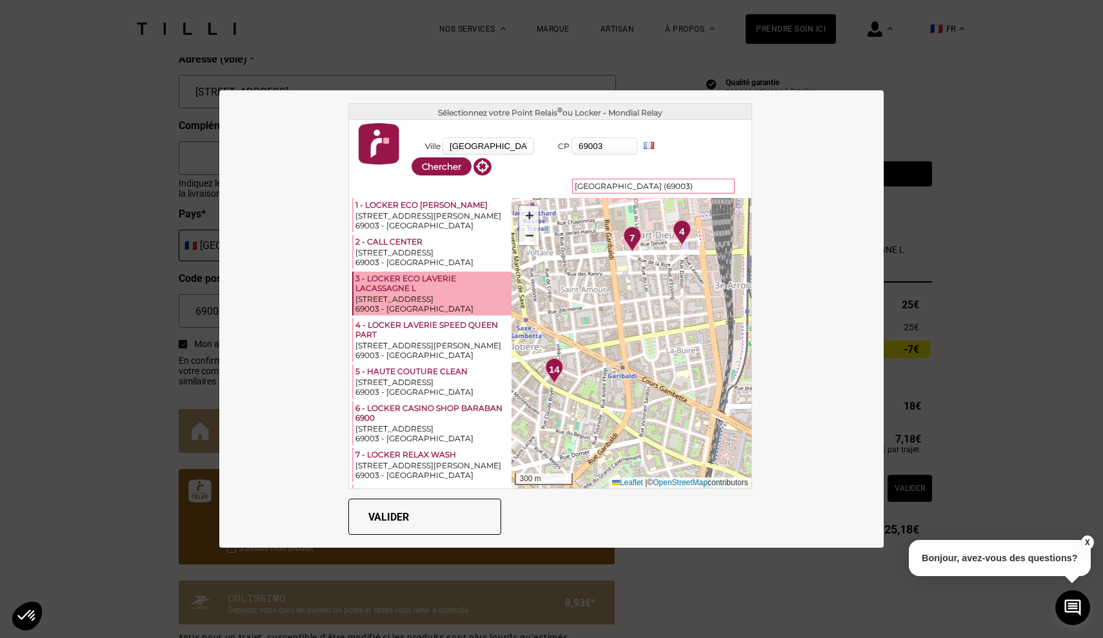
click at [555, 368] on span "14" at bounding box center [554, 369] width 11 height 15
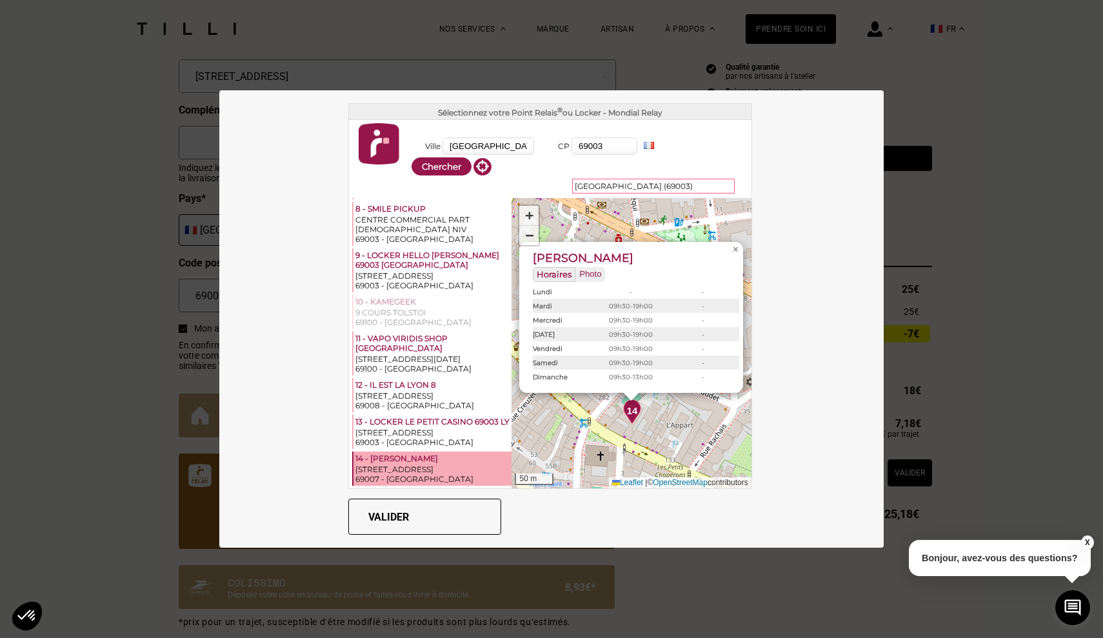
scroll to position [606, 0]
click at [734, 251] on span "×" at bounding box center [736, 249] width 6 height 11
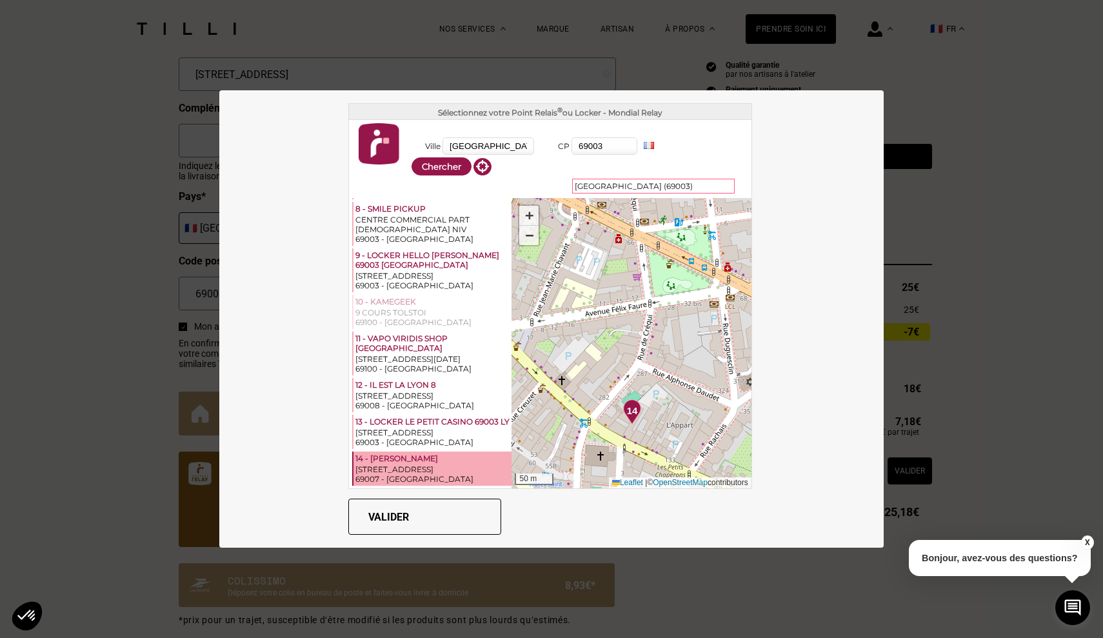
click at [395, 513] on button "Valider" at bounding box center [424, 517] width 153 height 36
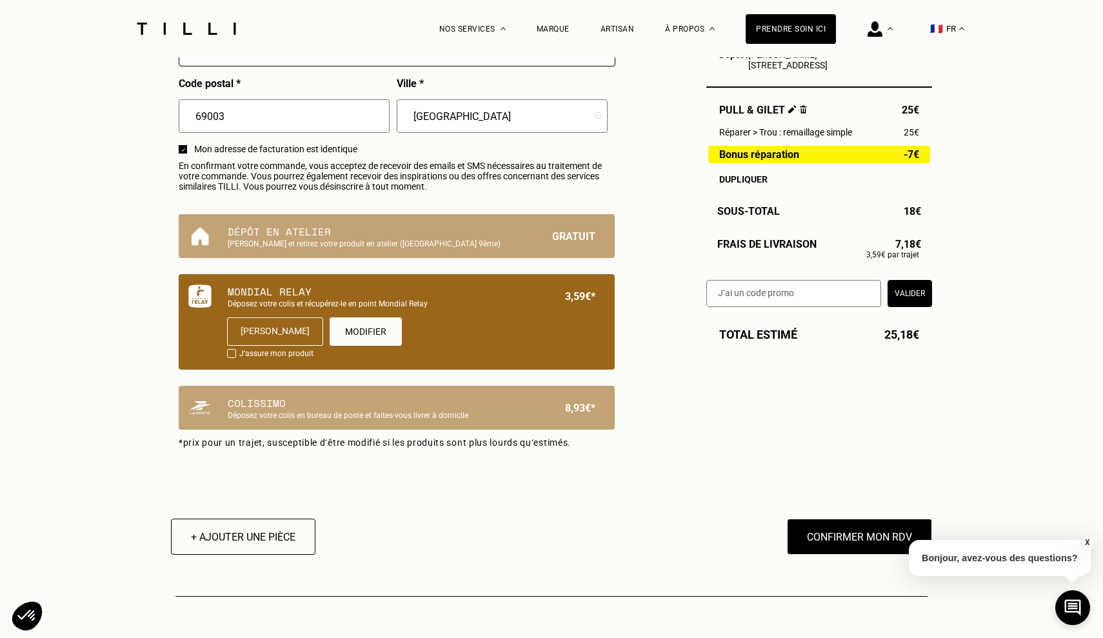
scroll to position [784, 0]
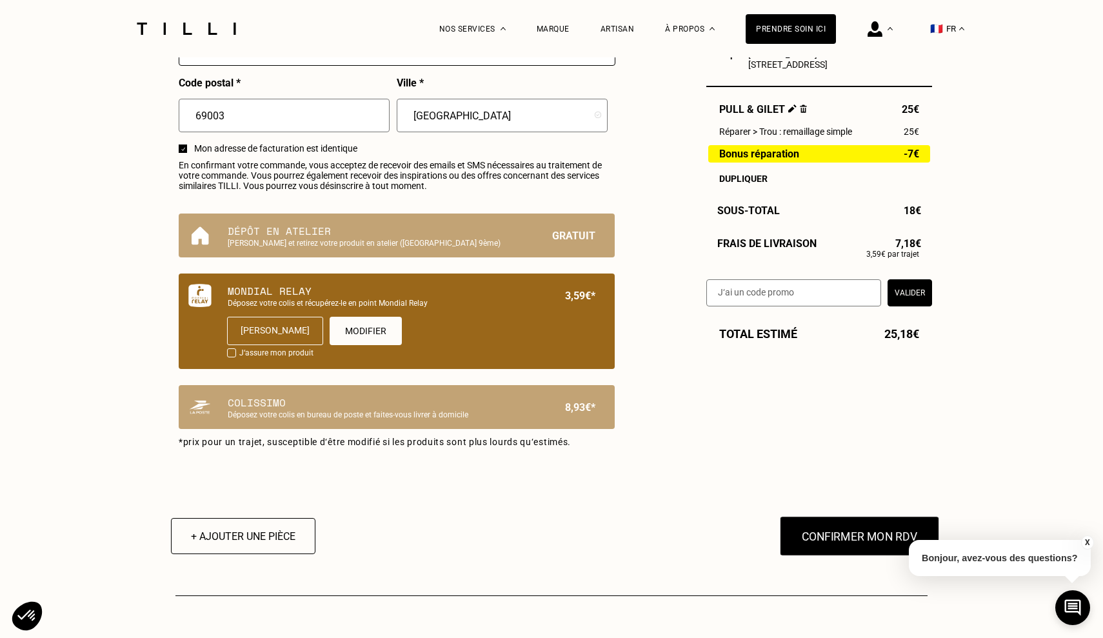
click at [830, 541] on button "Confirmer mon RDV" at bounding box center [860, 536] width 160 height 40
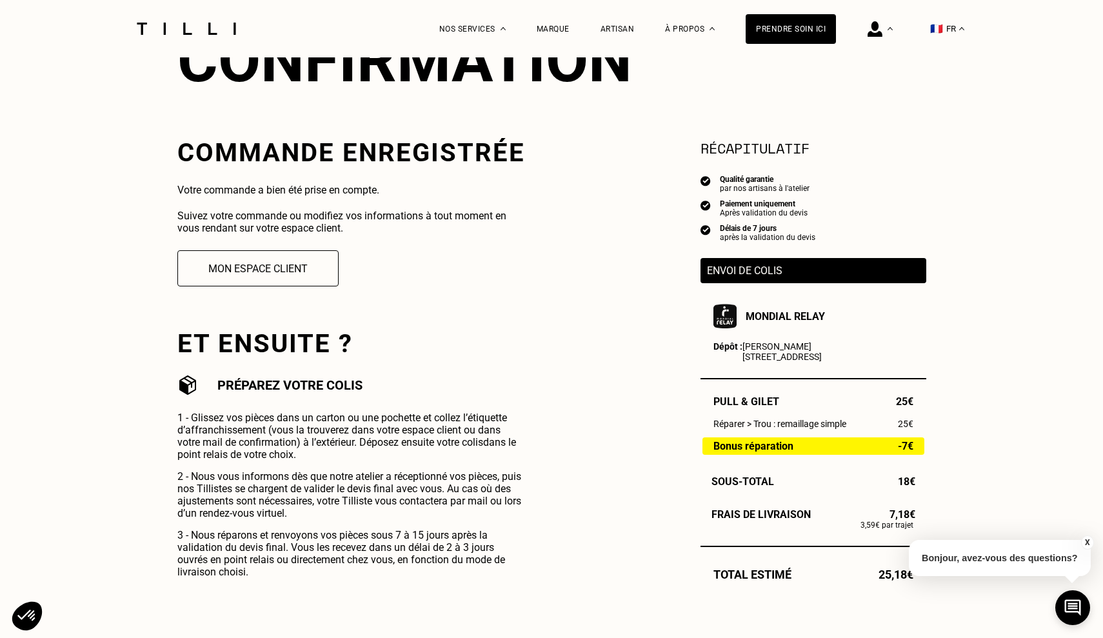
scroll to position [185, 0]
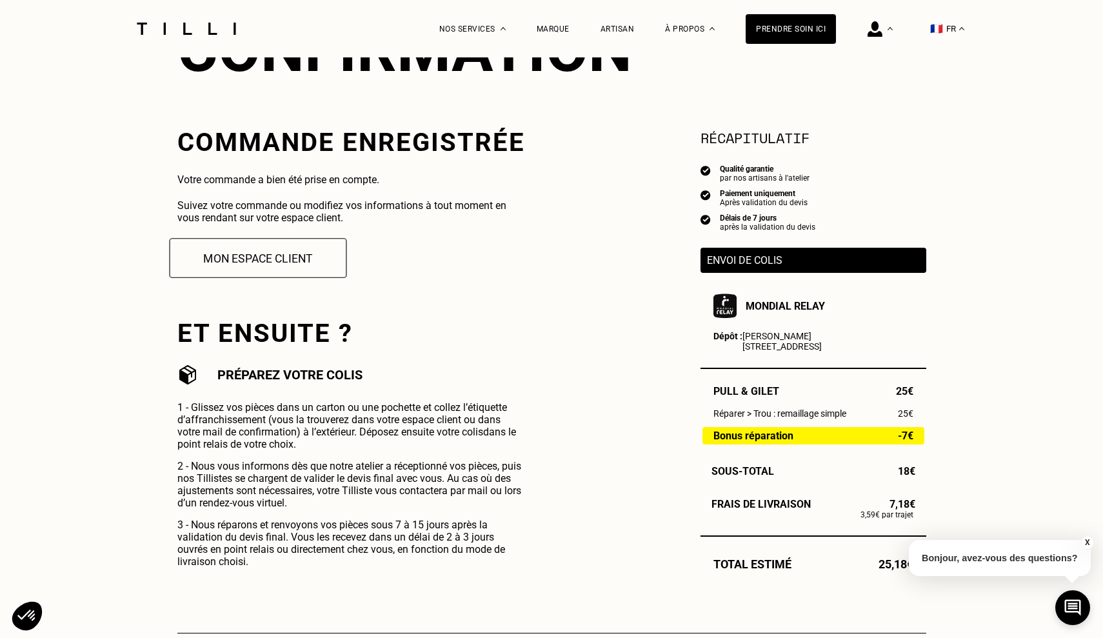
click at [261, 252] on button "Mon espace client" at bounding box center [257, 258] width 177 height 40
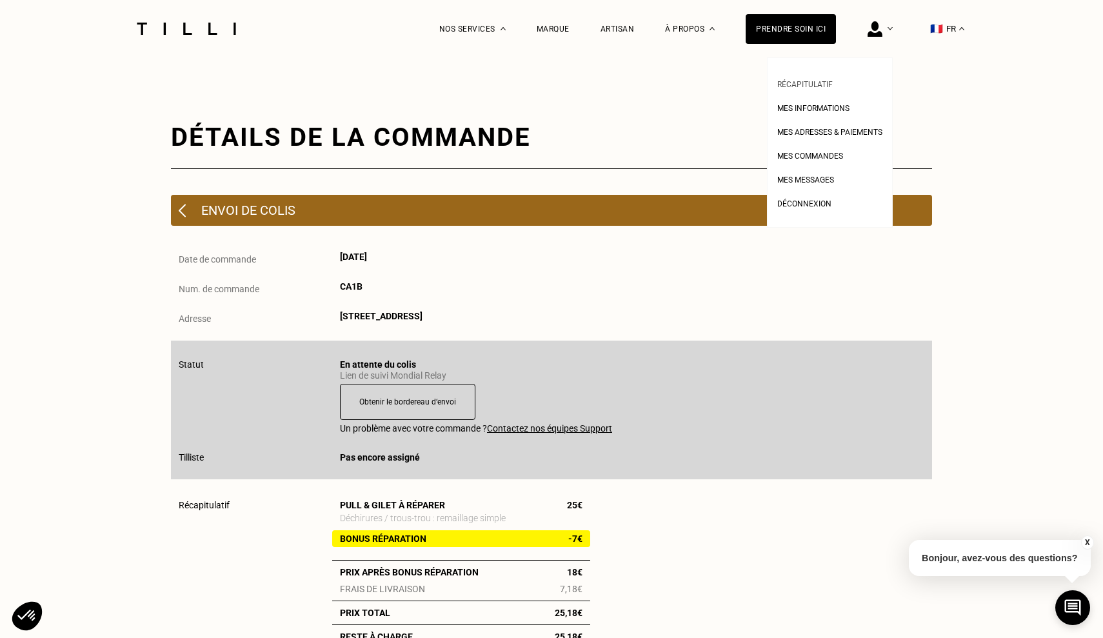
click at [813, 85] on span "Récapitulatif" at bounding box center [804, 84] width 55 height 9
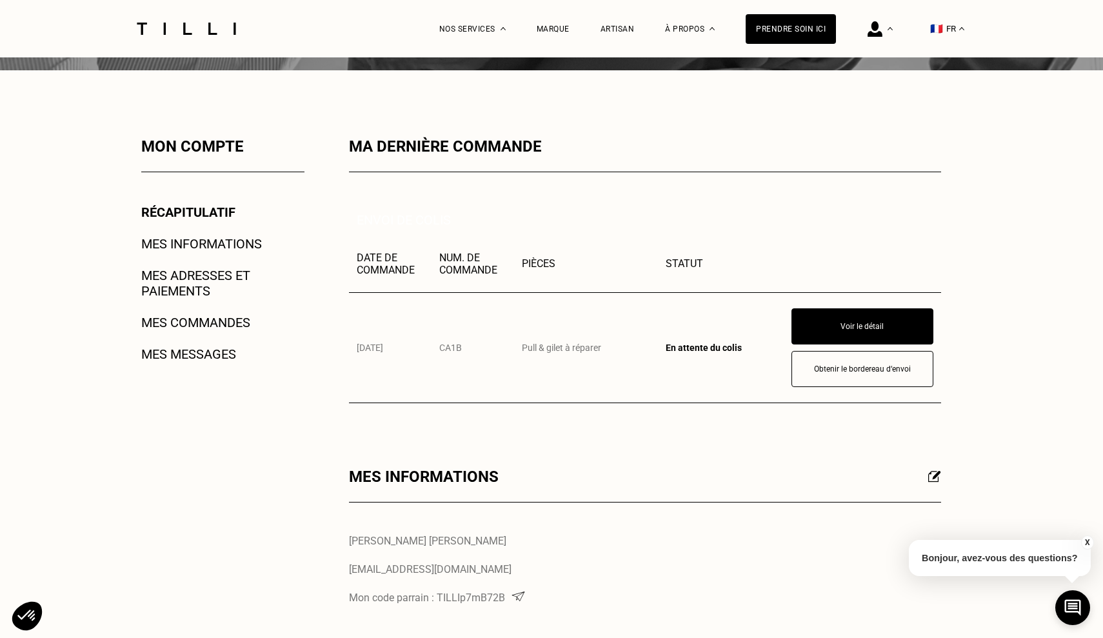
scroll to position [148, 0]
click at [862, 370] on button "Obtenir le bordereau d‘envoi" at bounding box center [862, 370] width 156 height 40
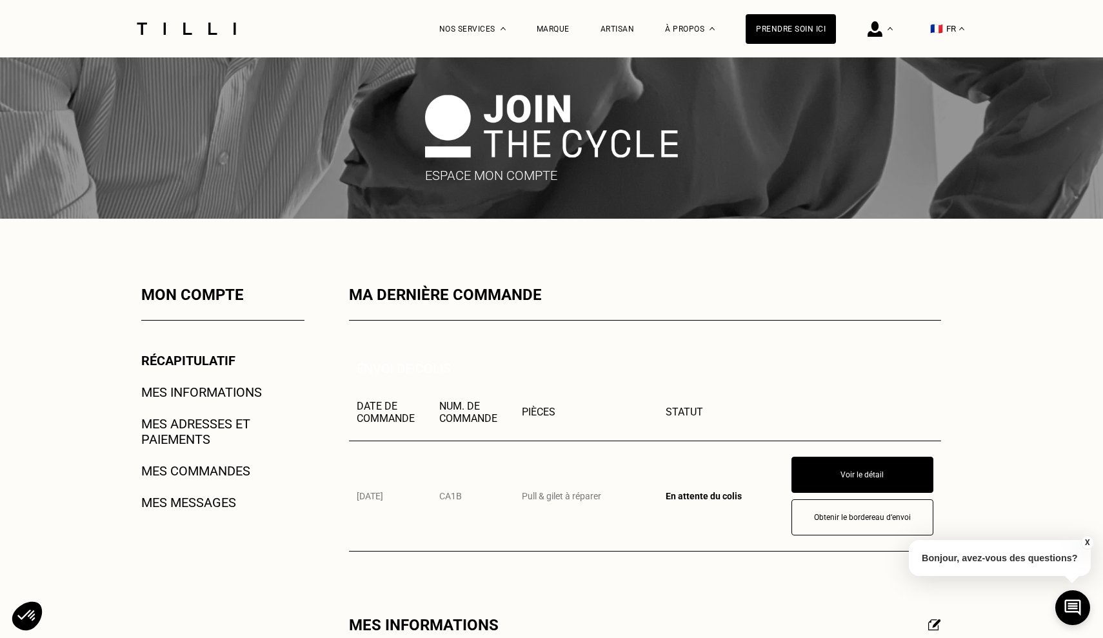
scroll to position [0, 0]
click at [204, 359] on link "Récapitulatif" at bounding box center [188, 360] width 94 height 15
click at [188, 466] on link "Mes commandes" at bounding box center [195, 470] width 109 height 15
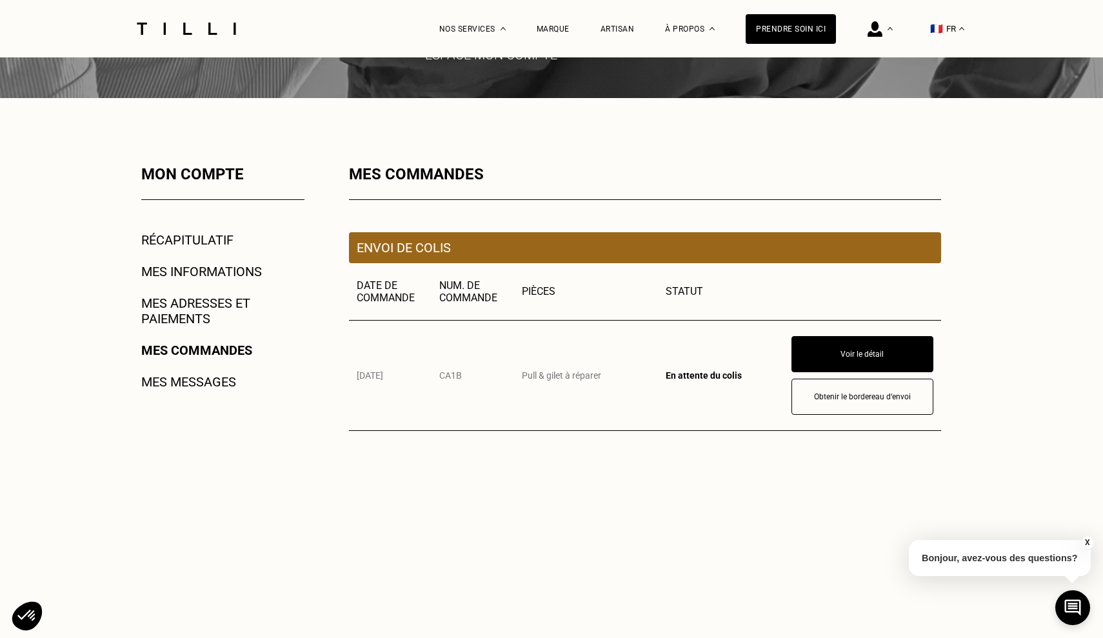
scroll to position [144, 0]
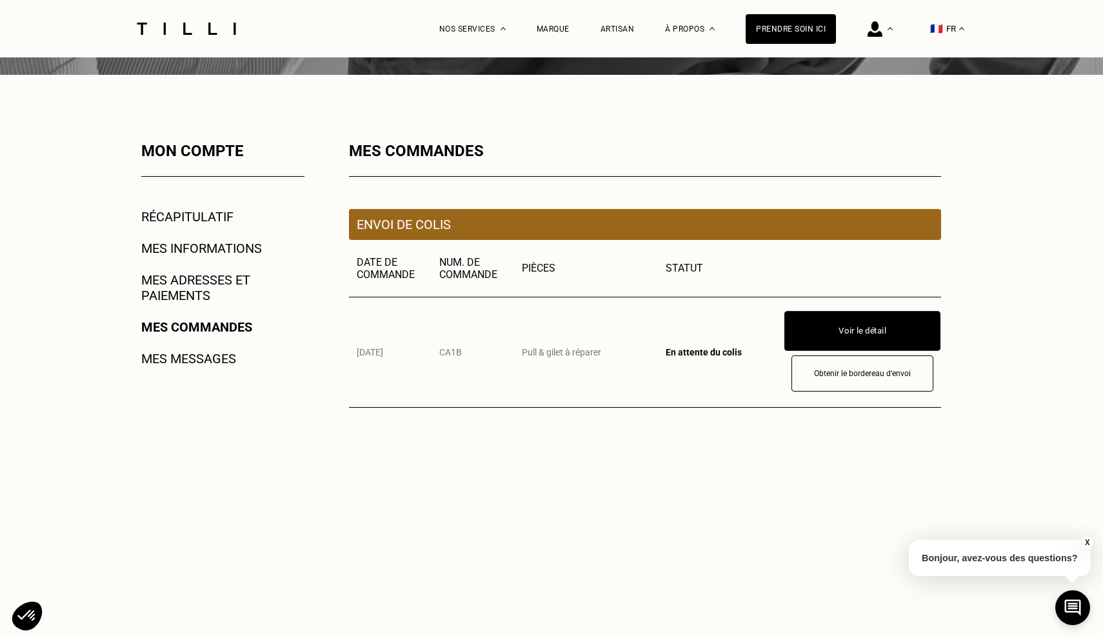
click at [866, 325] on button "Voir le détail" at bounding box center [862, 331] width 156 height 40
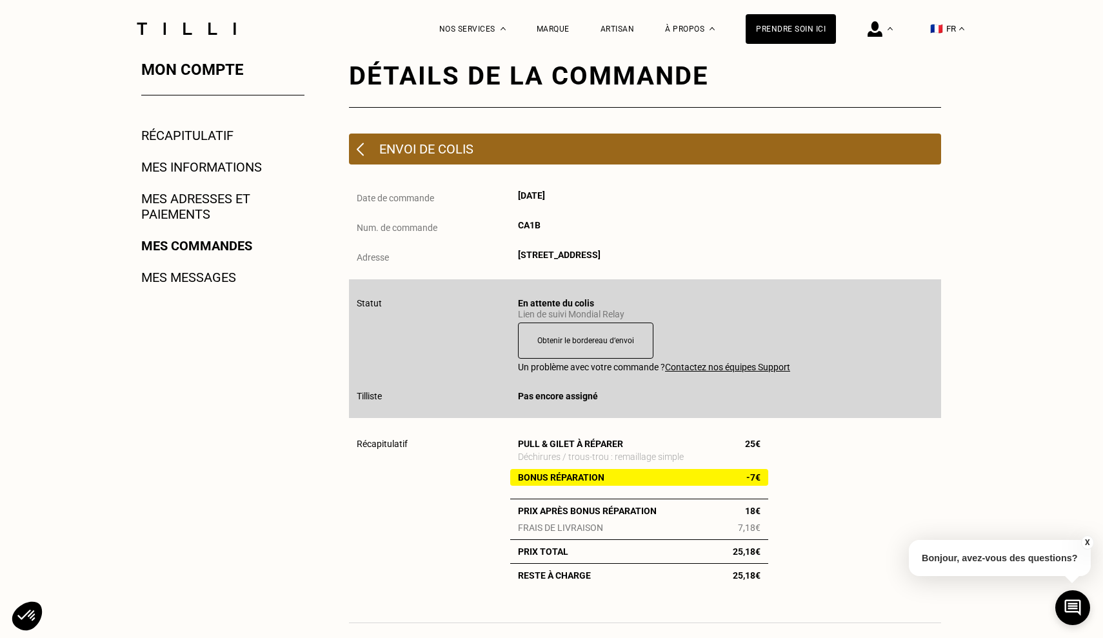
scroll to position [224, 0]
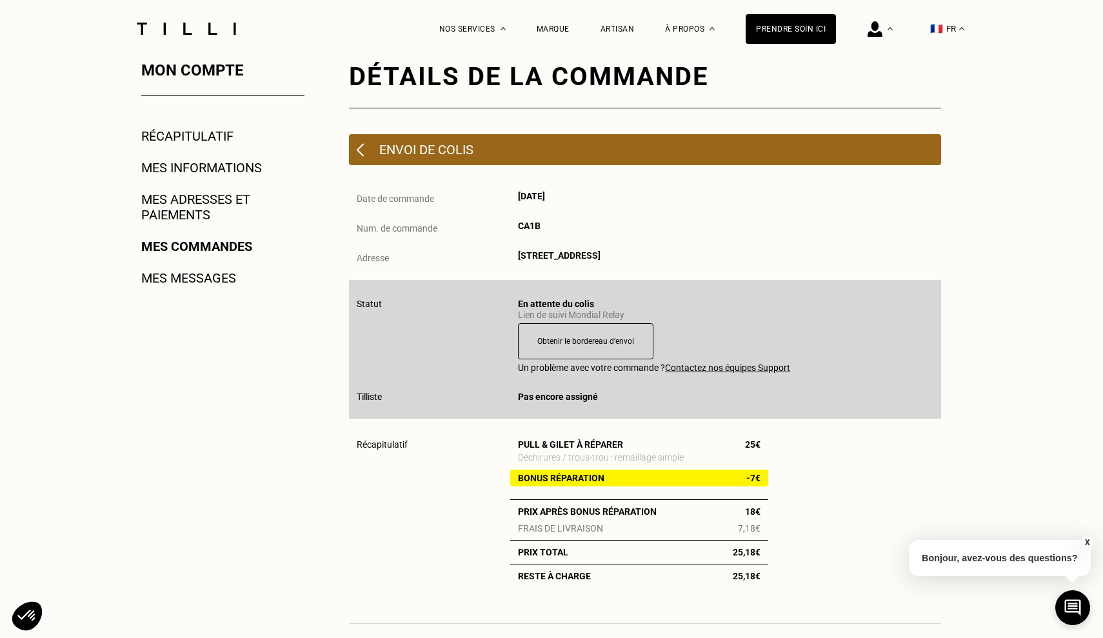
click at [215, 170] on link "Mes informations" at bounding box center [201, 167] width 121 height 15
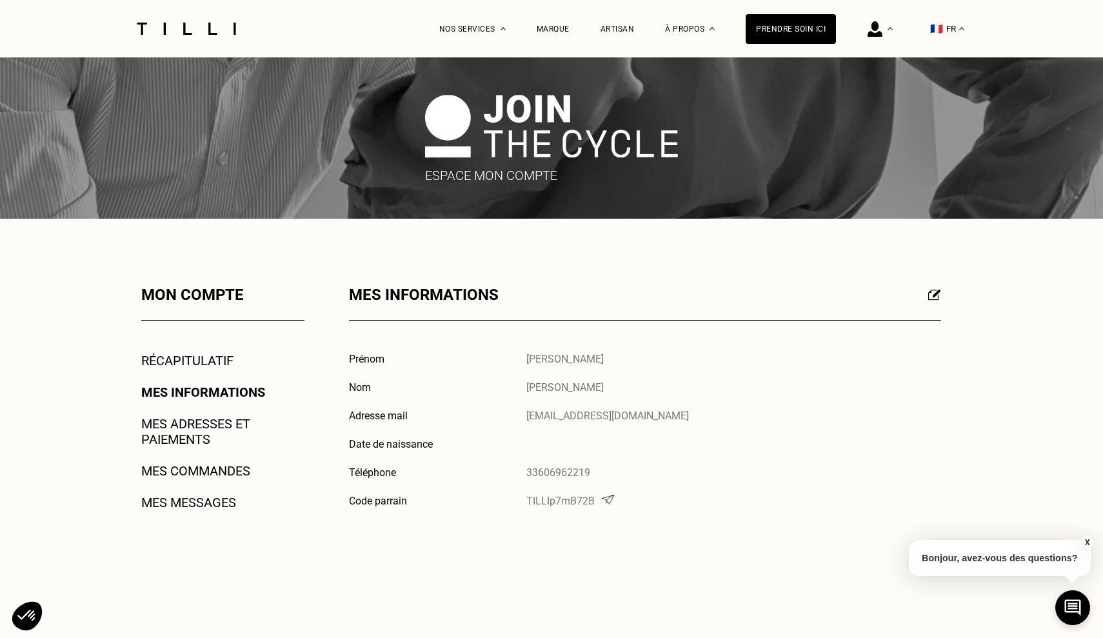
click at [214, 428] on link "Mes adresses et paiements" at bounding box center [222, 431] width 163 height 31
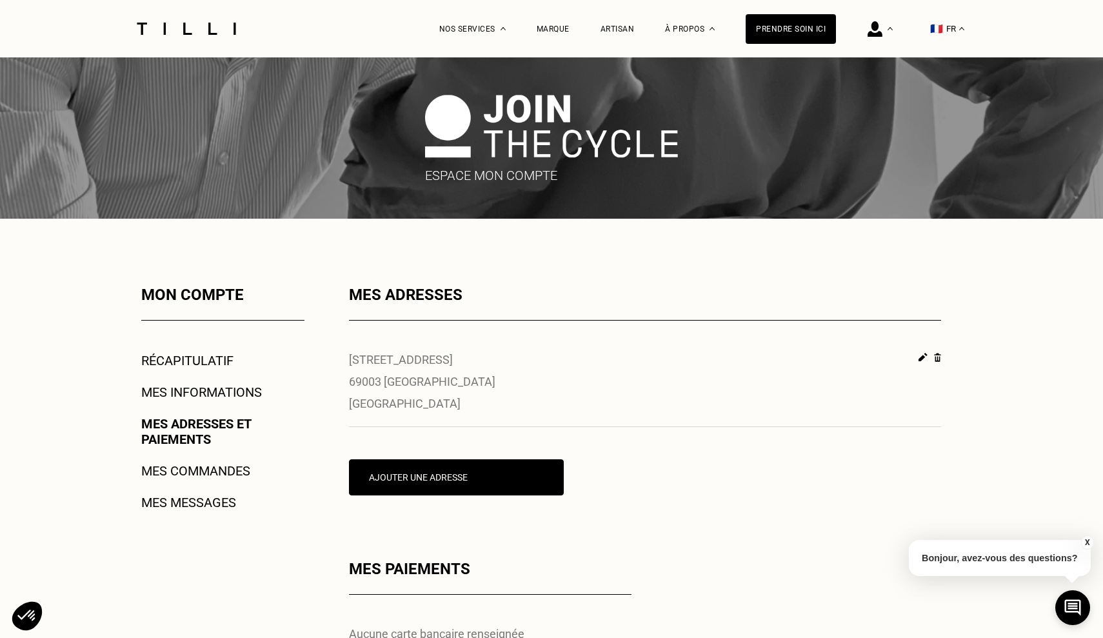
click at [184, 361] on link "Récapitulatif" at bounding box center [187, 360] width 92 height 15
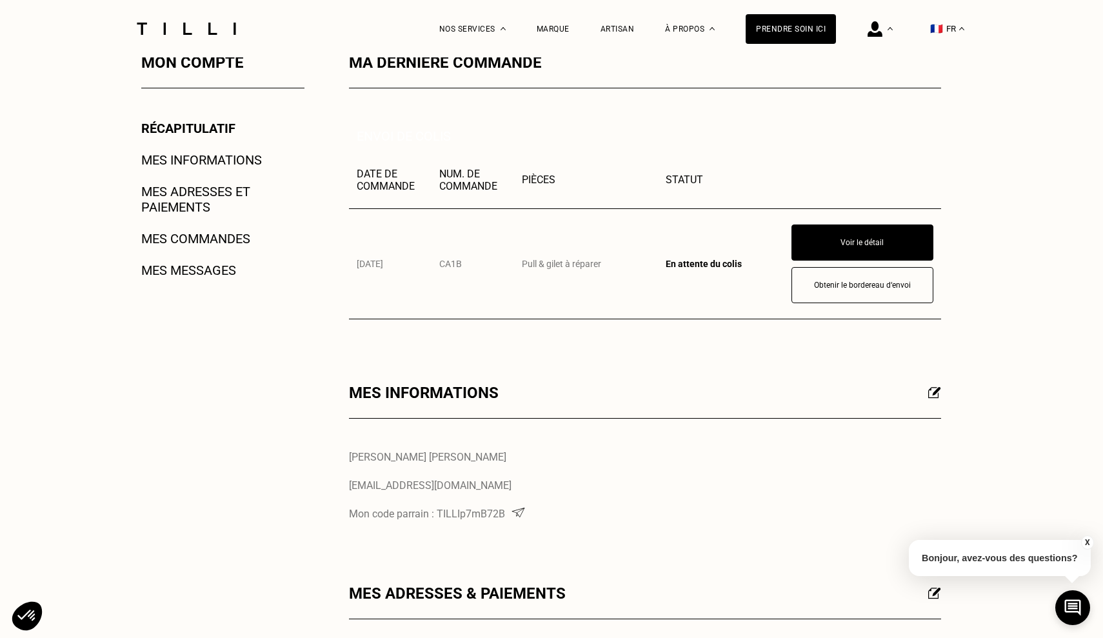
scroll to position [233, 0]
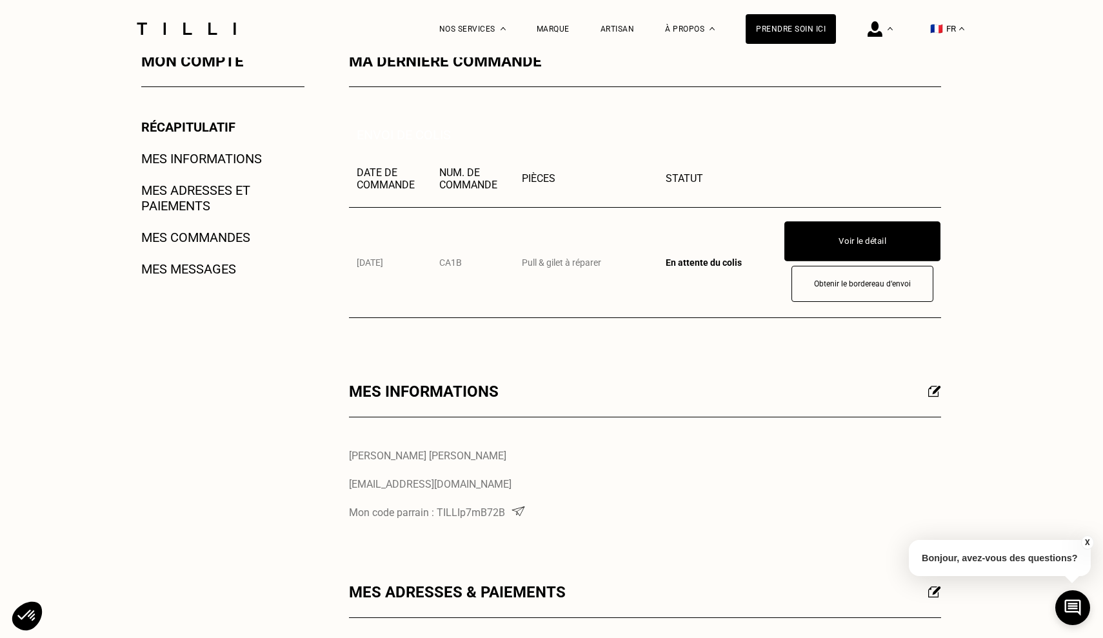
click at [863, 241] on button "Voir le détail" at bounding box center [862, 241] width 156 height 40
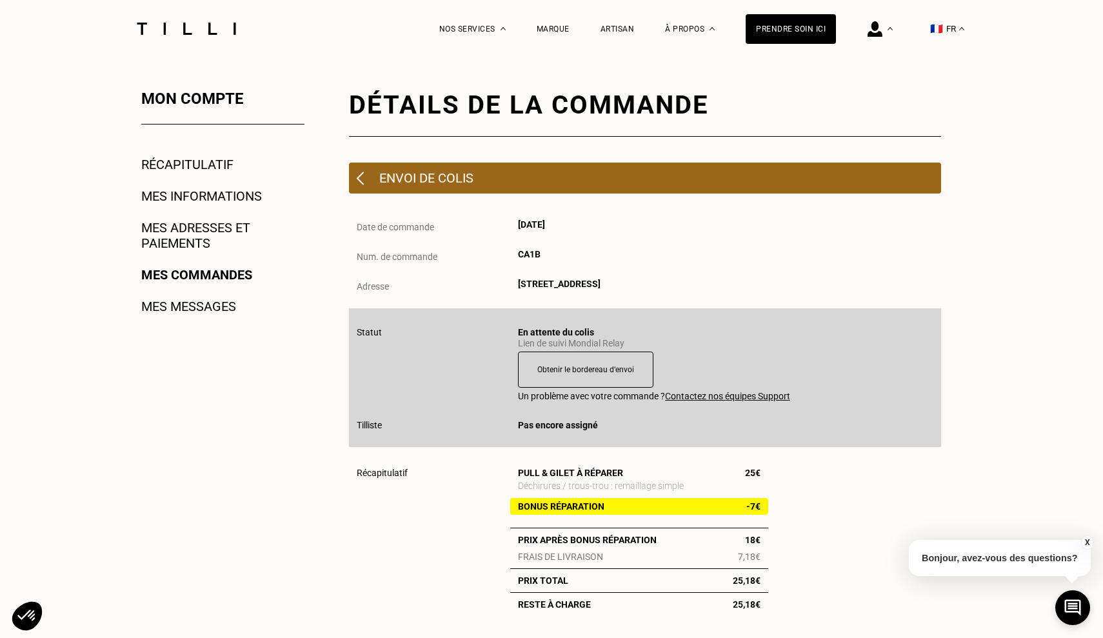
scroll to position [195, 0]
click at [360, 174] on img at bounding box center [360, 179] width 7 height 14
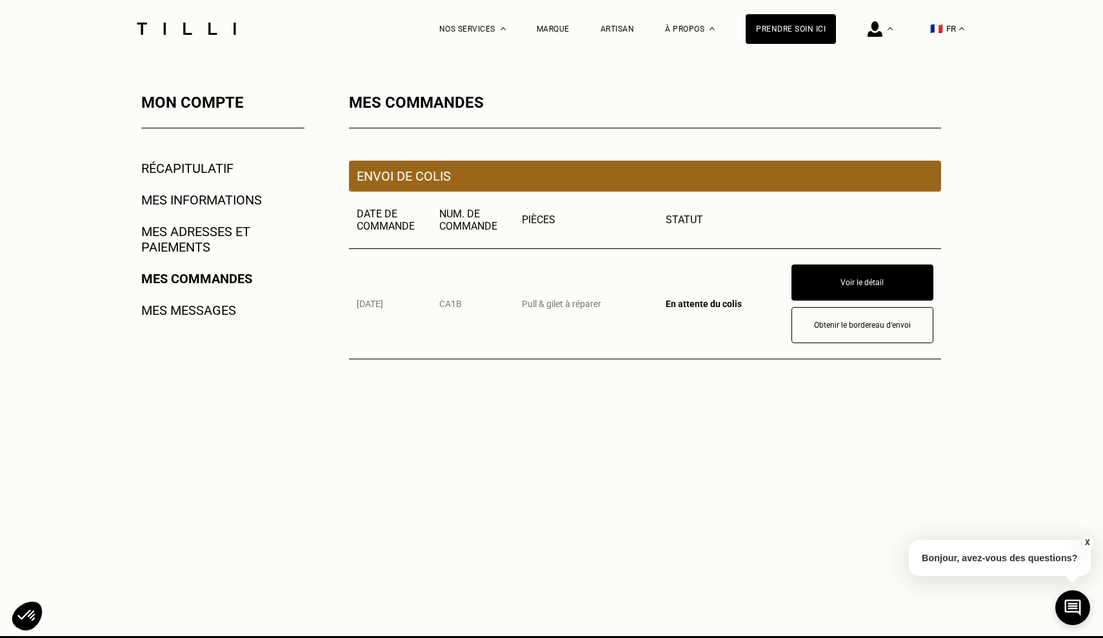
scroll to position [193, 0]
